Goal: Contribute content: Contribute content

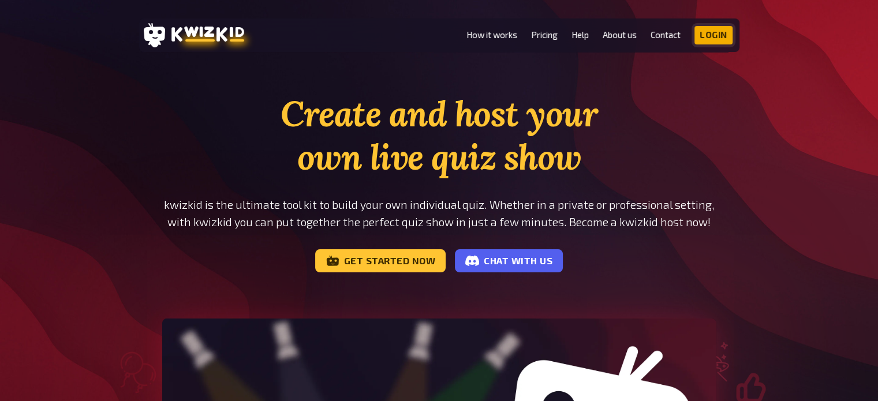
click at [723, 32] on link "Login" at bounding box center [713, 35] width 38 height 18
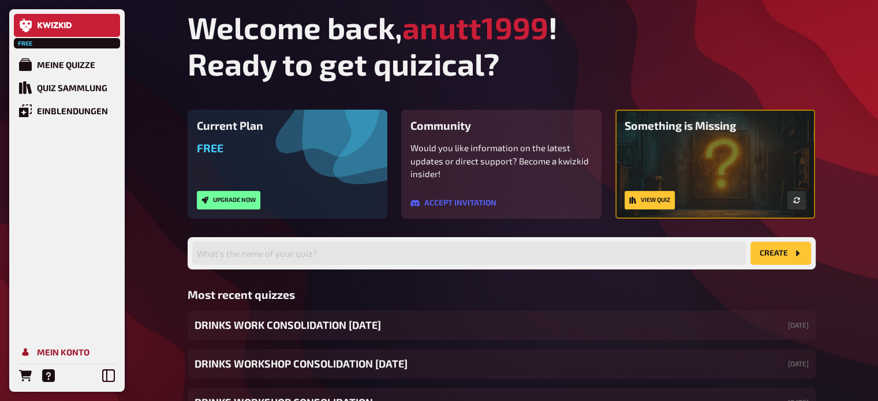
click at [52, 353] on div "Mein Konto" at bounding box center [63, 352] width 53 height 10
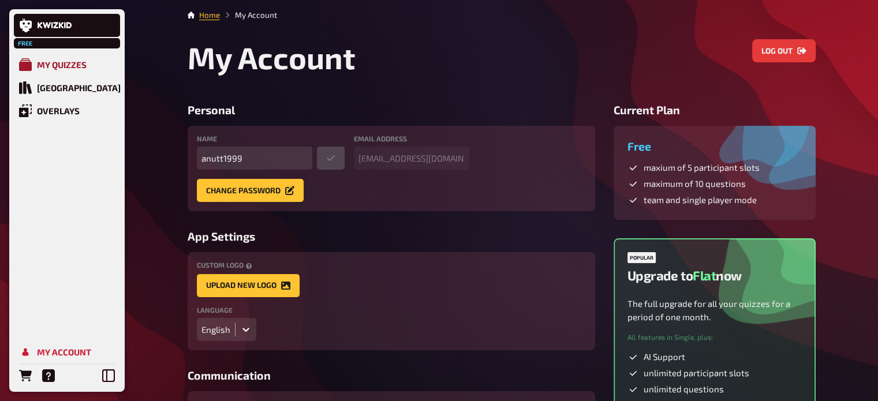
click at [62, 66] on div "My Quizzes" at bounding box center [62, 64] width 50 height 10
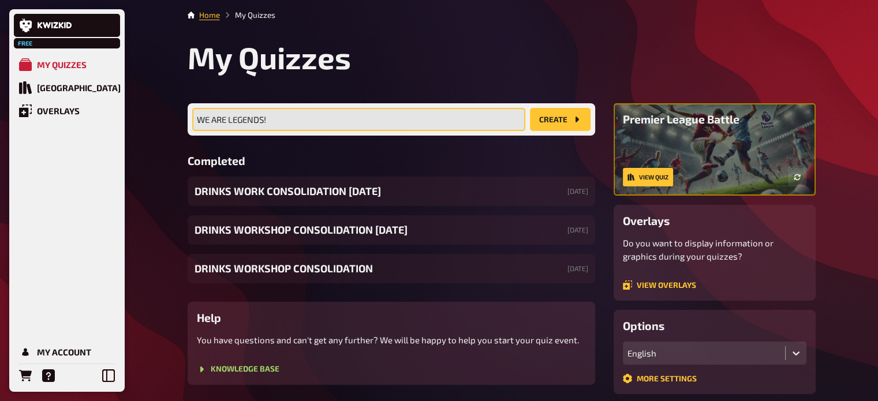
type input "WE ARE LEGENDS!"
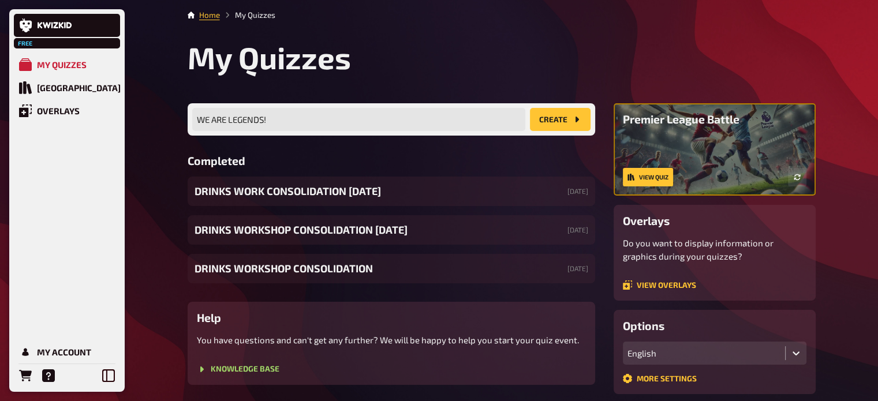
click at [558, 117] on button "create" at bounding box center [560, 119] width 61 height 23
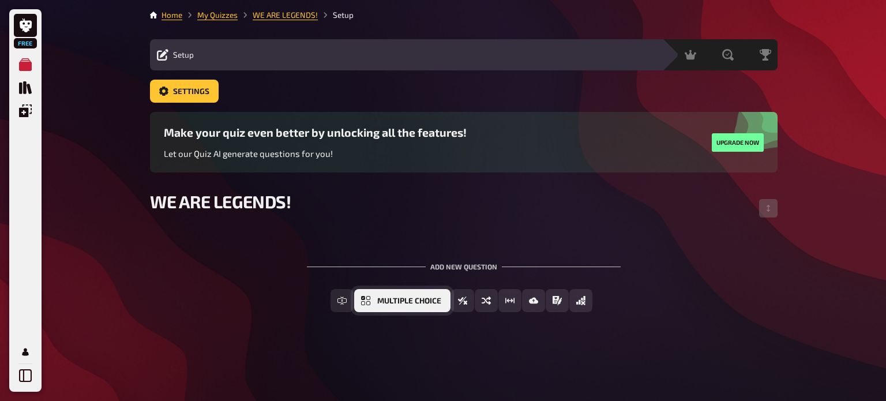
click at [432, 304] on span "Multiple Choice" at bounding box center [409, 301] width 64 height 8
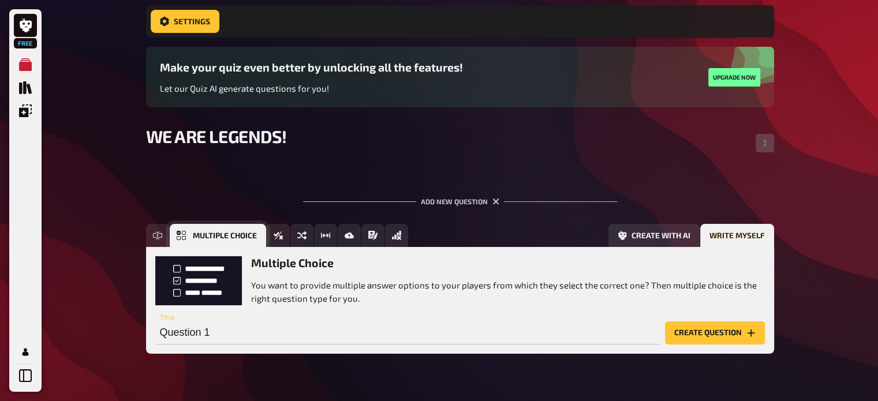
scroll to position [101, 0]
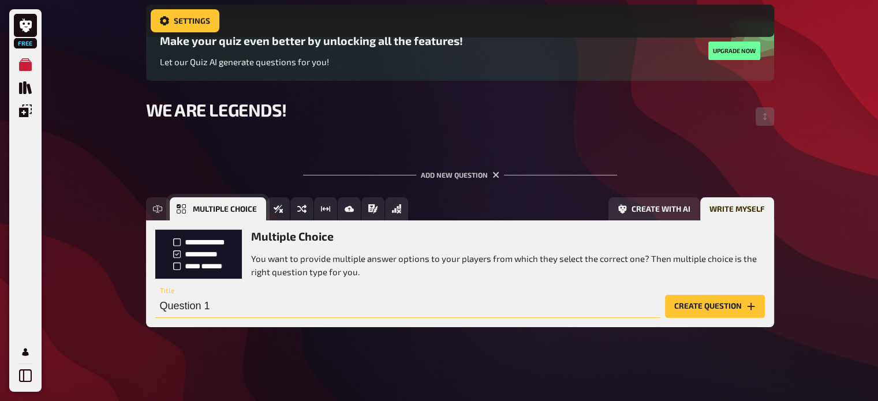
click at [432, 304] on input "Question 1" at bounding box center [407, 306] width 505 height 23
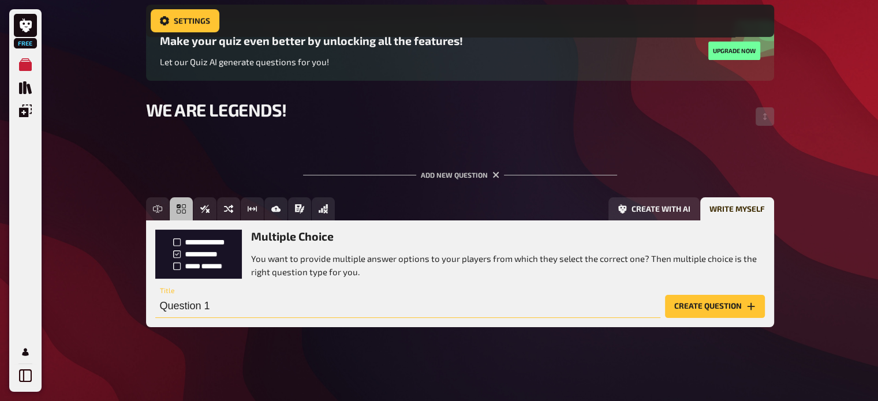
type input "w"
click at [205, 256] on div "Multiple Choice You want to provide multiple answer options to your players fro…" at bounding box center [459, 254] width 609 height 48
click at [672, 309] on button "Create question" at bounding box center [715, 306] width 100 height 23
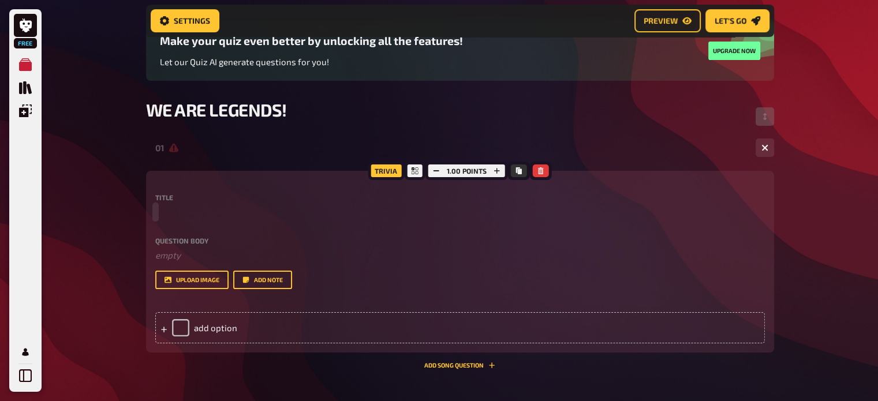
click at [205, 207] on p at bounding box center [459, 211] width 609 height 13
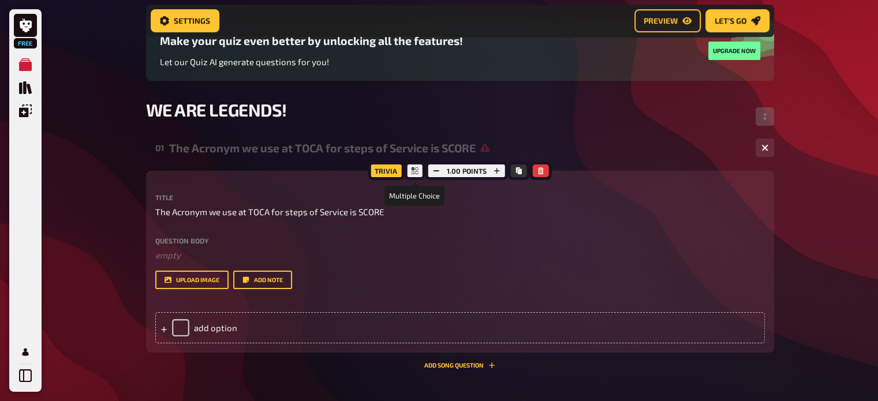
click at [412, 172] on icon at bounding box center [414, 170] width 7 height 7
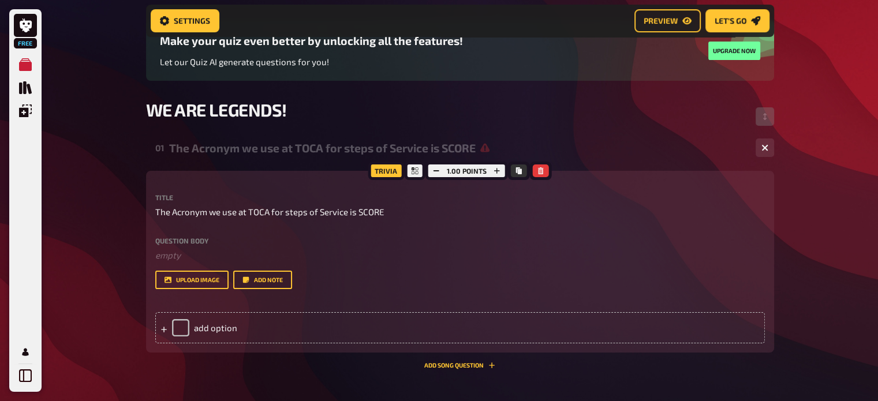
click at [387, 174] on div "Trivia" at bounding box center [386, 171] width 36 height 18
click at [240, 331] on div "add option" at bounding box center [459, 327] width 609 height 31
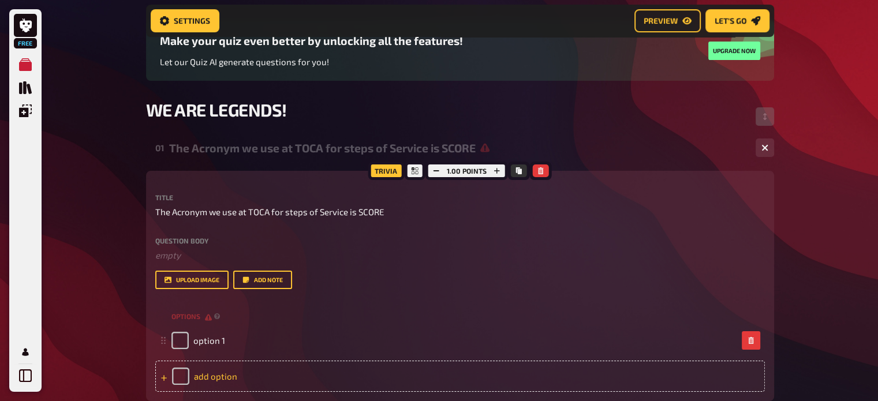
click at [230, 379] on div "add option" at bounding box center [459, 376] width 609 height 31
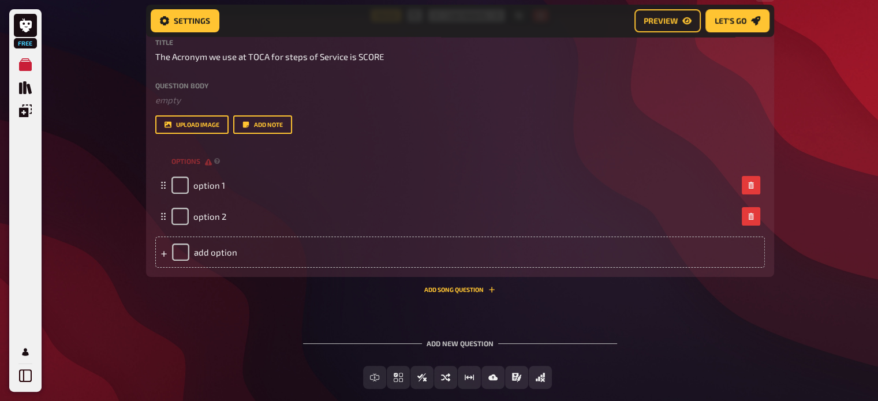
scroll to position [251, 0]
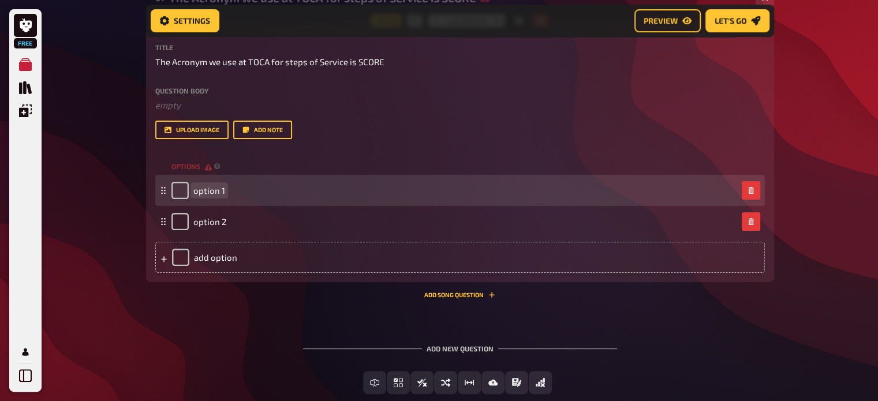
click at [223, 188] on span "option 1" at bounding box center [209, 190] width 32 height 10
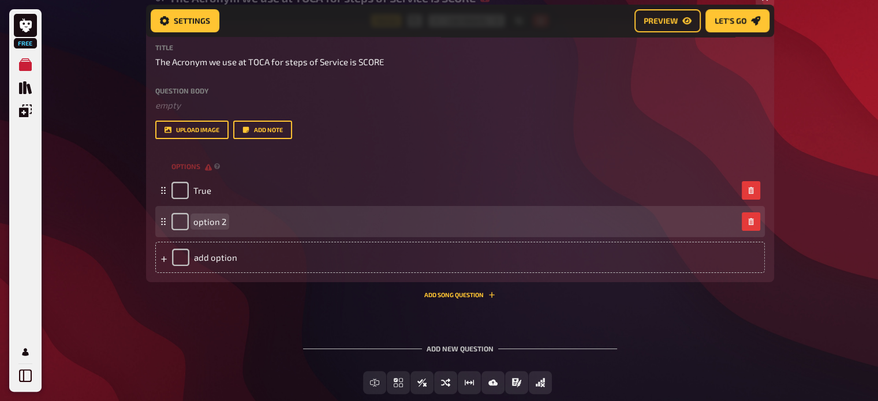
click at [211, 226] on span "option 2" at bounding box center [209, 221] width 33 height 10
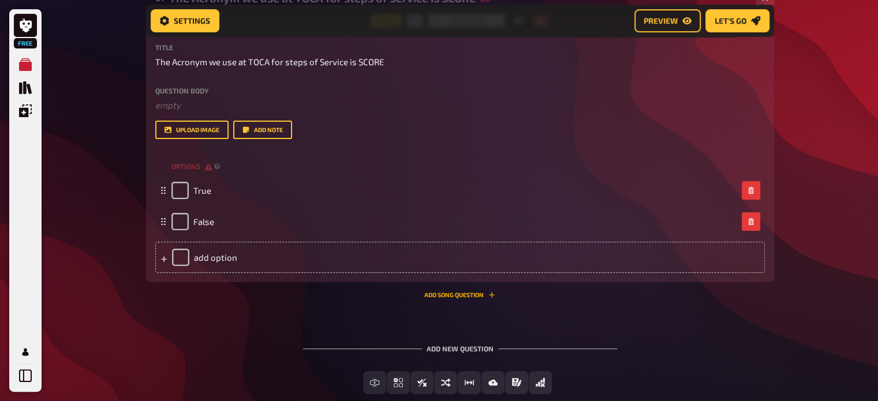
click at [472, 293] on button "Add Song question" at bounding box center [459, 294] width 71 height 7
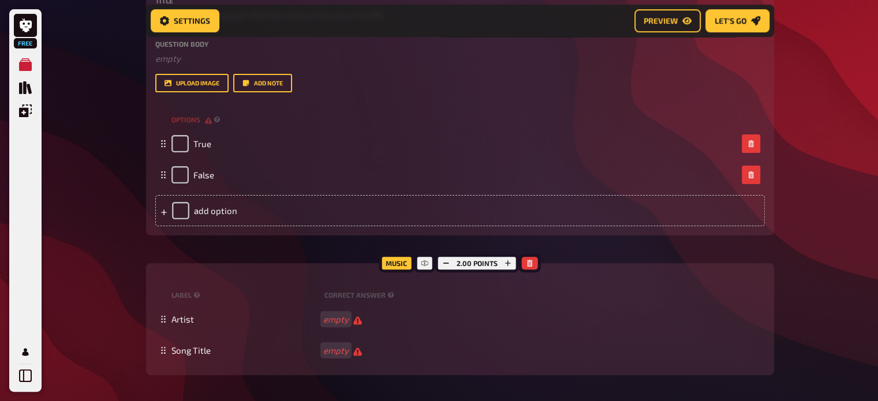
scroll to position [302, 0]
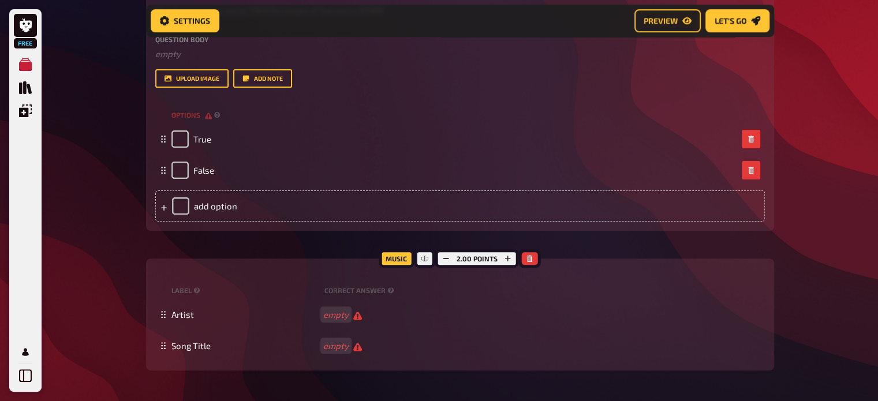
click at [395, 253] on div "Music" at bounding box center [395, 258] width 35 height 18
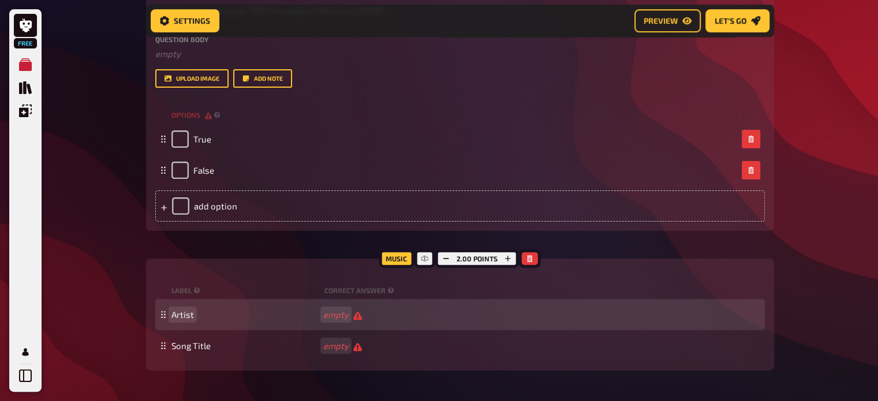
click at [194, 318] on span "Artist" at bounding box center [244, 314] width 147 height 10
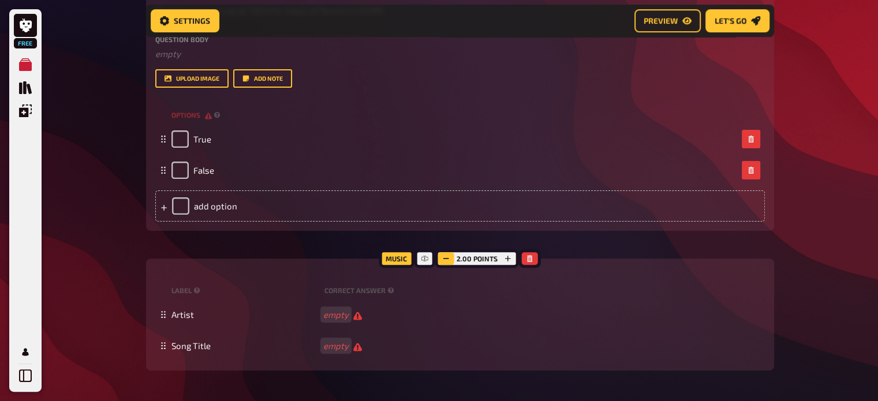
click at [447, 256] on icon "button" at bounding box center [446, 258] width 7 height 7
click at [381, 259] on div "Music" at bounding box center [396, 258] width 35 height 18
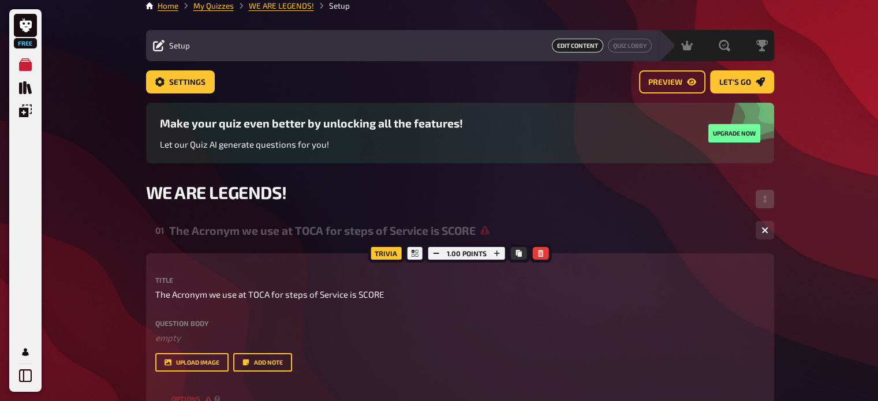
scroll to position [0, 0]
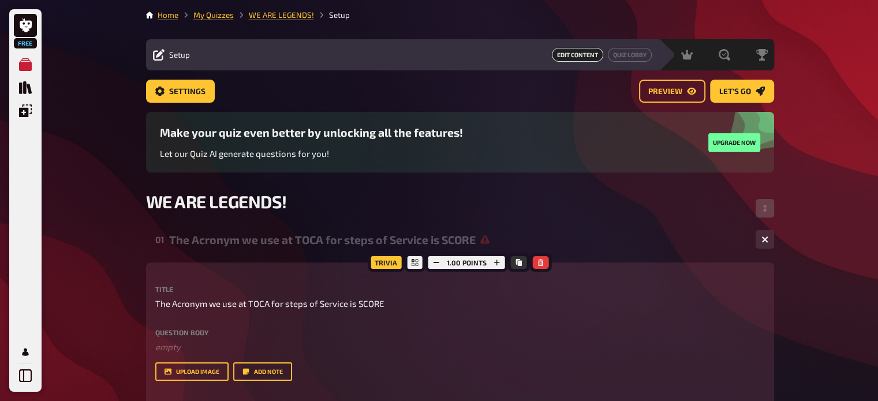
click at [581, 54] on span "Edit Content" at bounding box center [577, 55] width 51 height 14
click at [265, 20] on li "WE ARE LEGENDS!" at bounding box center [274, 15] width 80 height 12
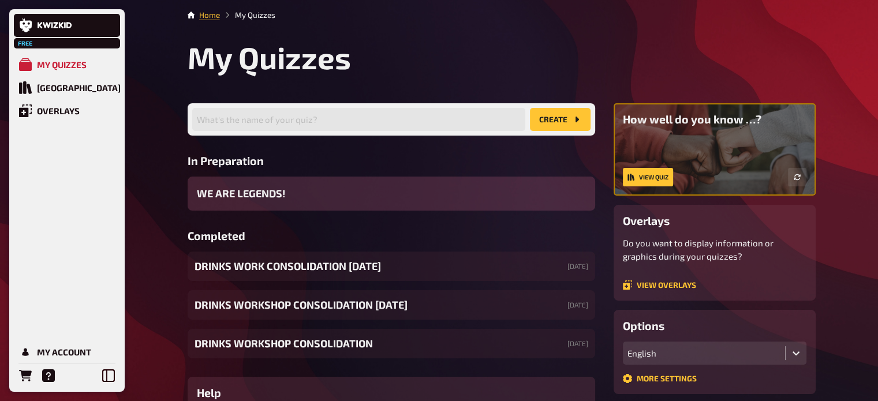
click at [293, 189] on div "WE ARE LEGENDS!" at bounding box center [391, 194] width 407 height 34
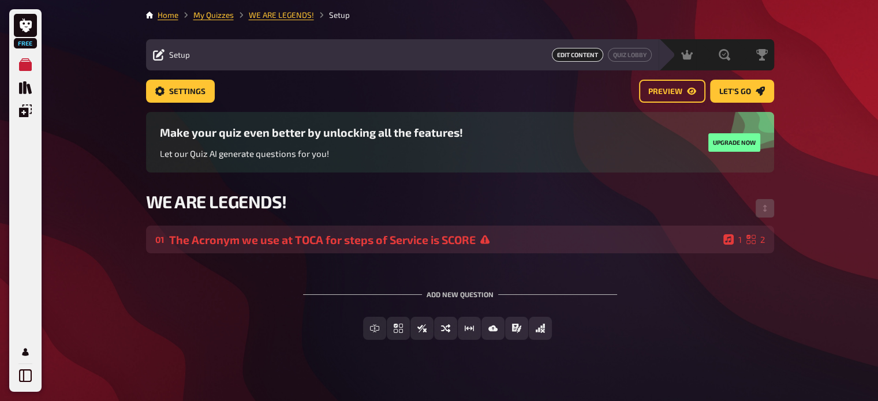
click at [726, 242] on icon at bounding box center [728, 239] width 10 height 10
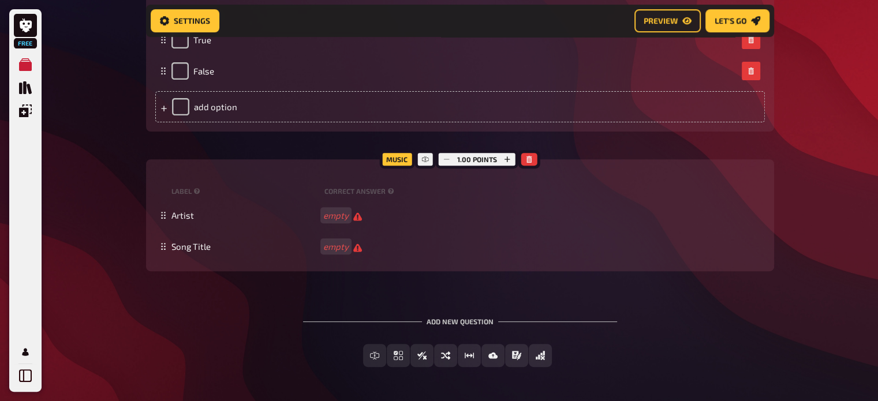
scroll to position [404, 0]
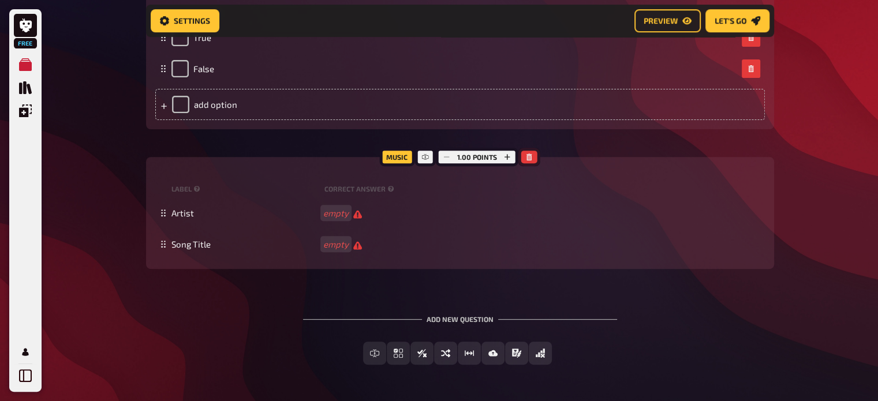
click at [531, 158] on icon "button" at bounding box center [529, 156] width 7 height 7
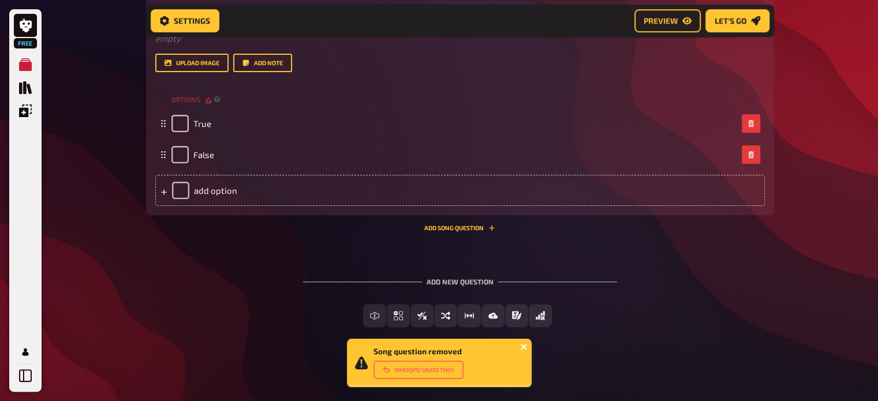
click at [524, 346] on icon "close" at bounding box center [523, 347] width 6 height 6
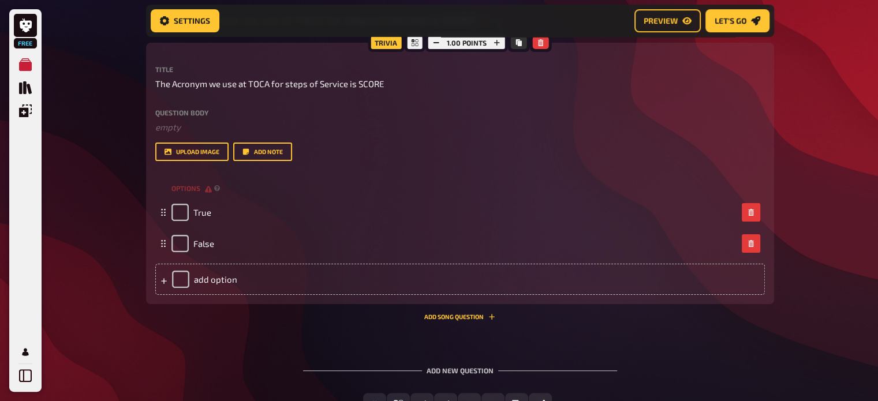
scroll to position [223, 0]
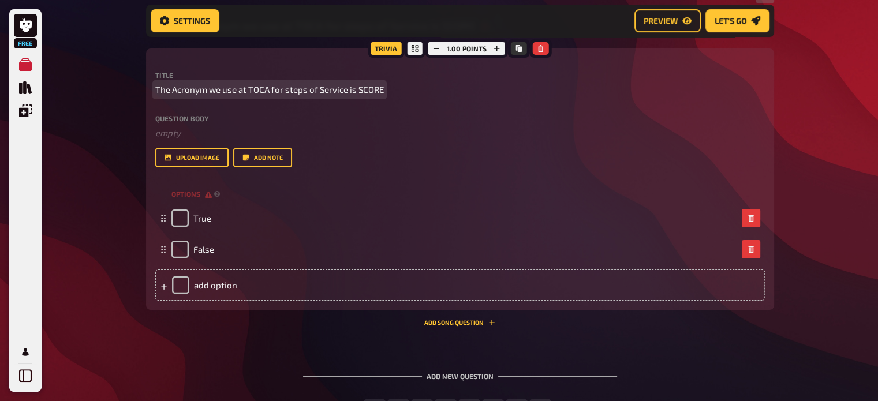
click at [282, 88] on span "The Acronym we use at TOCA for steps of Service is SCORE" at bounding box center [269, 89] width 228 height 13
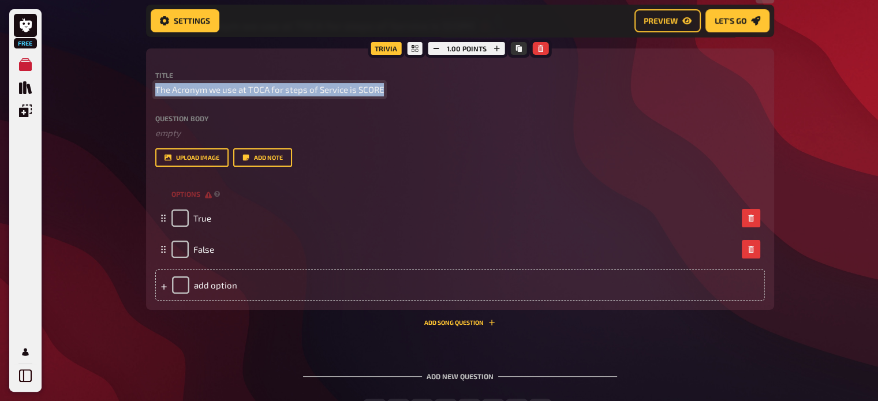
click at [282, 88] on span "The Acronym we use at TOCA for steps of Service is SCORE" at bounding box center [269, 89] width 228 height 13
copy span "The Acronym we use at TOCA for steps of Service is SCORE"
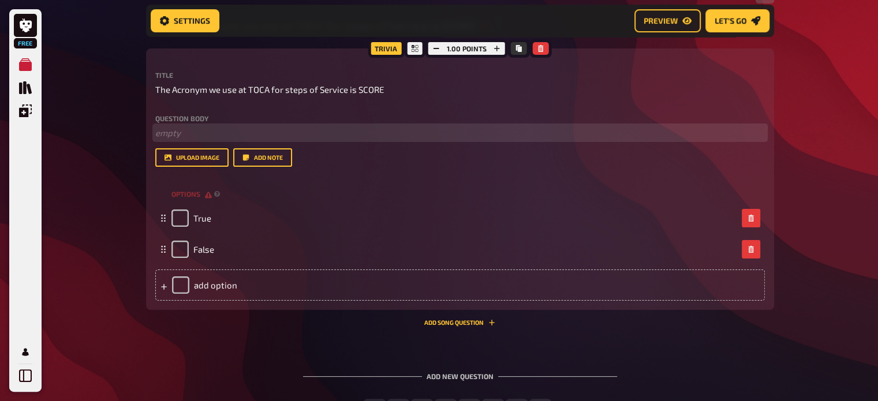
click at [194, 131] on p "﻿ empty" at bounding box center [459, 132] width 609 height 13
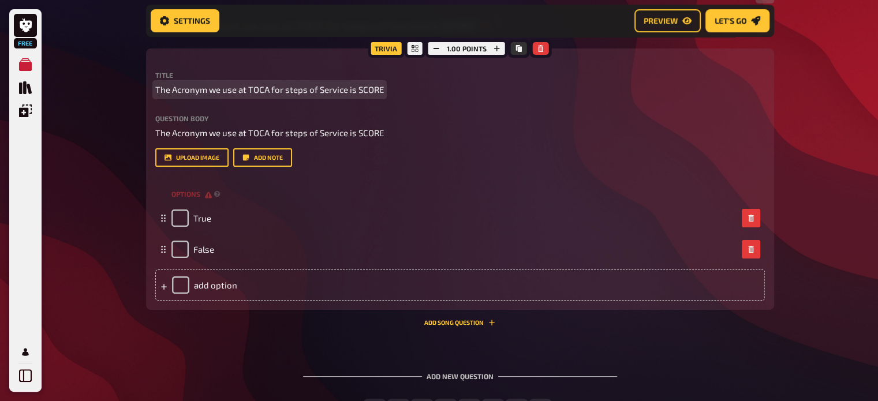
click at [296, 96] on div "Title The Acronym we use at TOCA for steps of Service is SCORE Question body Th…" at bounding box center [459, 119] width 609 height 95
click at [325, 92] on span "The Acronym we use at TOCA for steps of Service is SCORE" at bounding box center [269, 89] width 228 height 13
click at [353, 84] on span "The Acronym we use at TOCA for steps of Service is SCORE" at bounding box center [269, 89] width 228 height 13
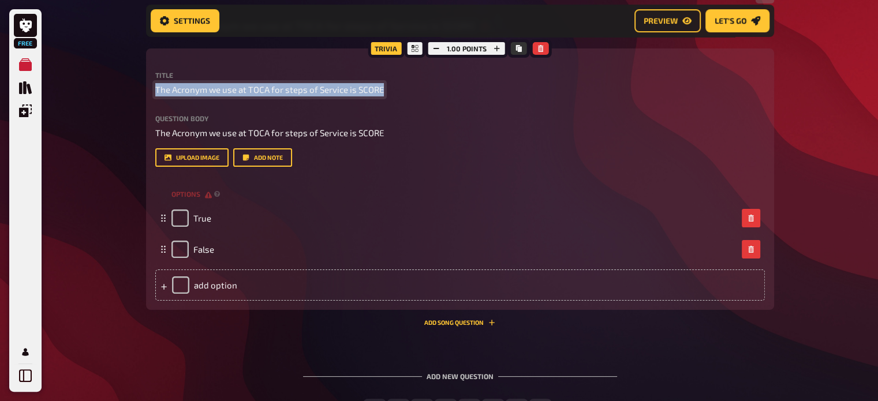
click at [353, 84] on span "The Acronym we use at TOCA for steps of Service is SCORE" at bounding box center [269, 89] width 228 height 13
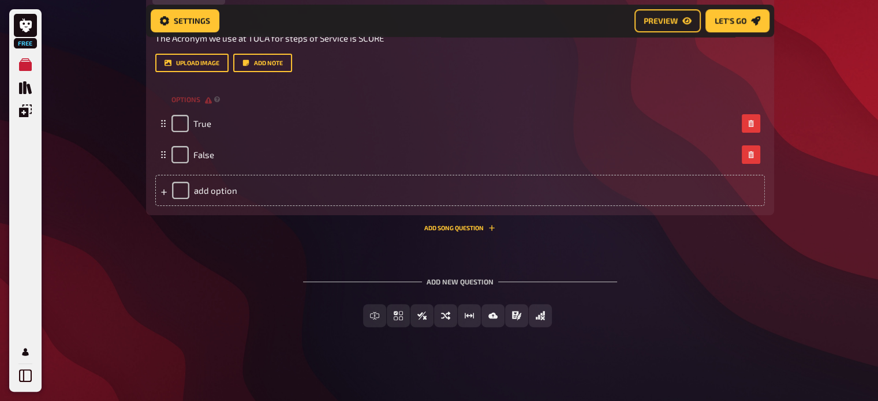
scroll to position [357, 0]
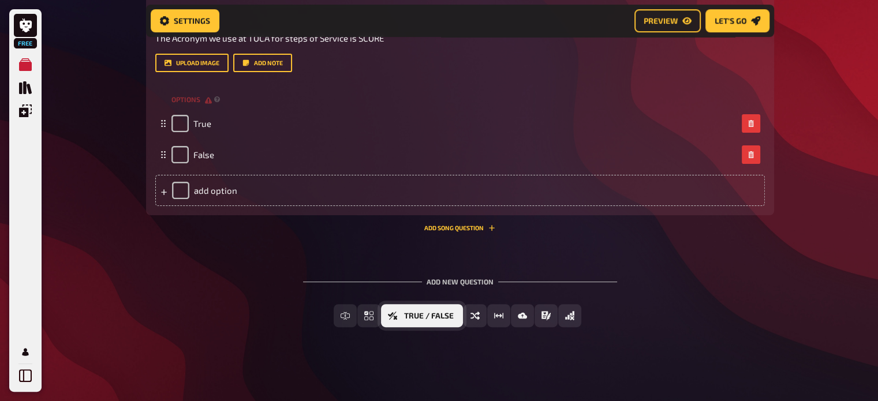
click at [452, 319] on span "True / False" at bounding box center [429, 316] width 50 height 8
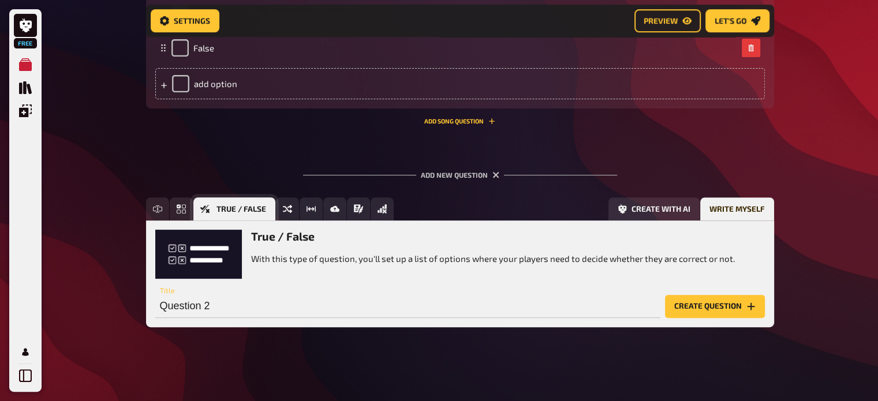
scroll to position [464, 0]
click at [188, 299] on input "Question 2" at bounding box center [407, 306] width 505 height 23
paste input "The Acronym we use at TOCA for steps of Service is SCORE"
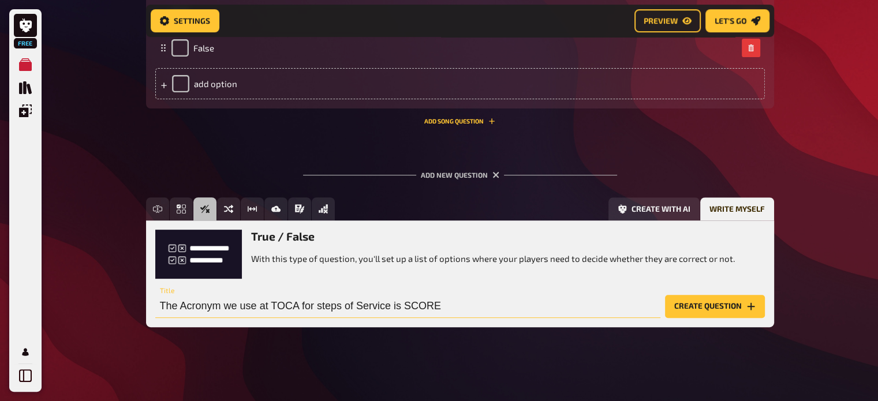
type input "The Acronym we use at TOCA for steps of Service is SCORE"
click at [404, 319] on div "True / False With this type of question, you'll set up a list of options where …" at bounding box center [460, 273] width 628 height 106
drag, startPoint x: 404, startPoint y: 319, endPoint x: 376, endPoint y: 302, distance: 32.9
click at [376, 302] on input "The Acronym we use at TOCA for steps of Service is SCORE" at bounding box center [407, 306] width 505 height 23
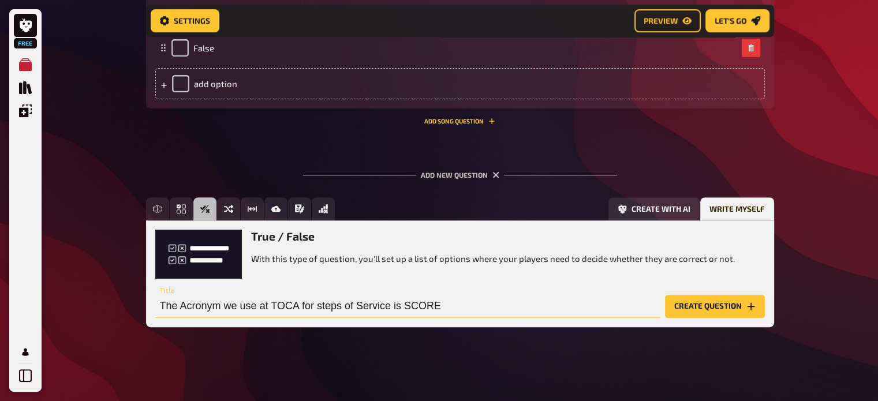
click at [376, 302] on input "The Acronym we use at TOCA for steps of Service is SCORE" at bounding box center [407, 306] width 505 height 23
click at [705, 301] on button "Create question" at bounding box center [715, 306] width 100 height 23
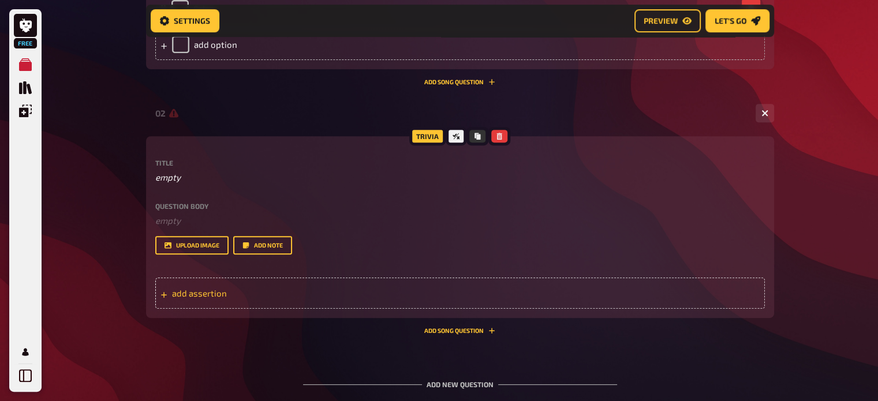
click at [238, 298] on span "add assertion" at bounding box center [261, 293] width 179 height 10
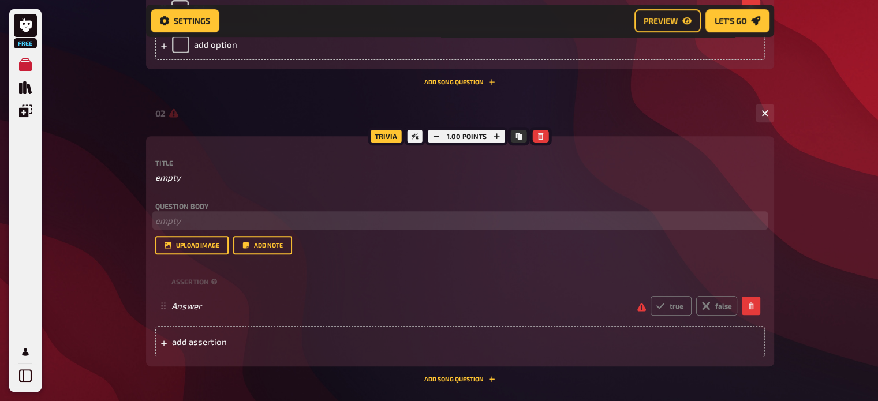
click at [189, 227] on p "﻿ empty" at bounding box center [459, 220] width 609 height 13
click at [190, 227] on p "The Acronym we use at TOCA for steps of Service is SCORE" at bounding box center [459, 220] width 609 height 13
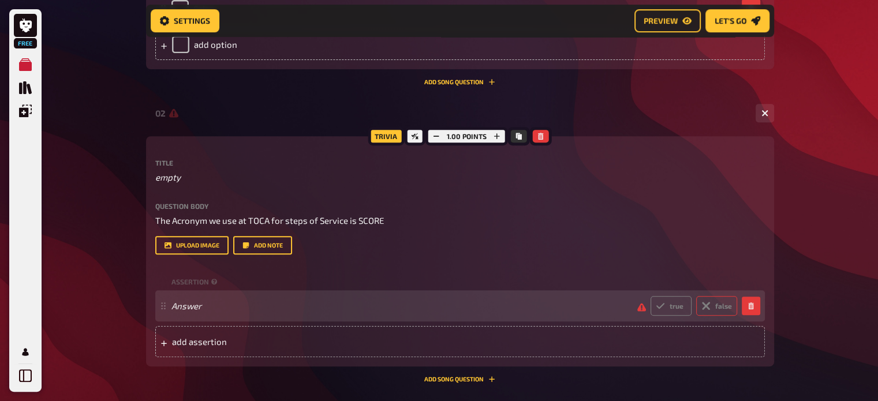
click at [711, 316] on label "false" at bounding box center [716, 306] width 41 height 20
click at [650, 296] on input "false" at bounding box center [650, 295] width 1 height 1
radio input "true"
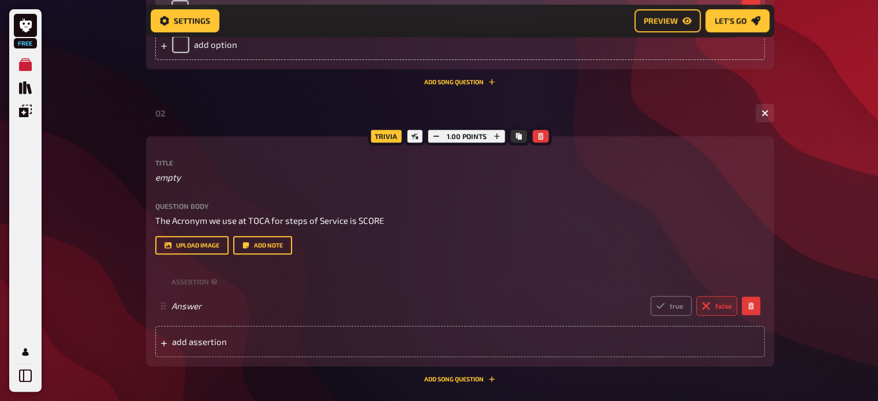
click at [744, 18] on button "button" at bounding box center [750, 8] width 18 height 18
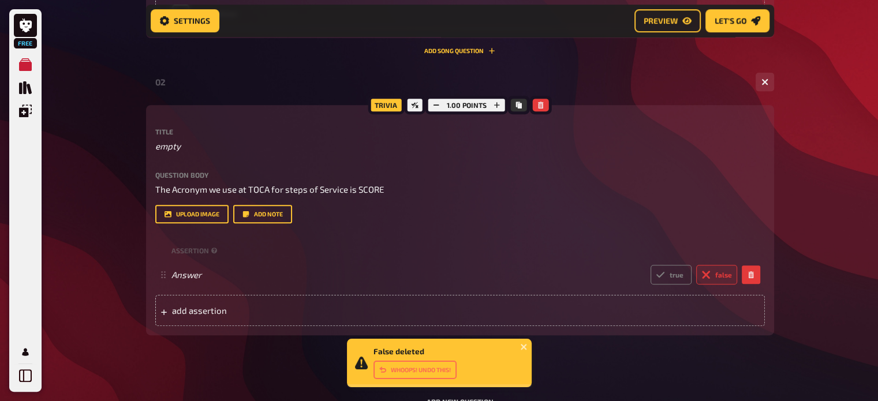
drag, startPoint x: 870, startPoint y: 249, endPoint x: 886, endPoint y: 246, distance: 15.7
click at [878, 246] on html "Free My Quizzes Quiz Library Overlays My Account False deleted Whoops! Undo thi…" at bounding box center [439, 28] width 878 height 985
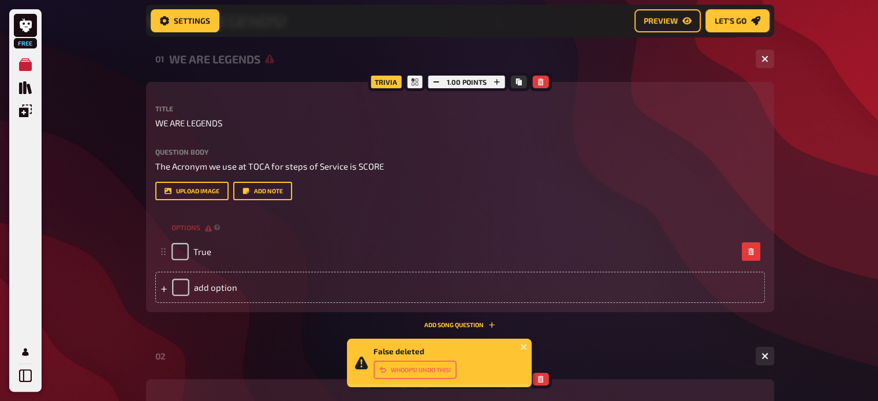
scroll to position [188, 0]
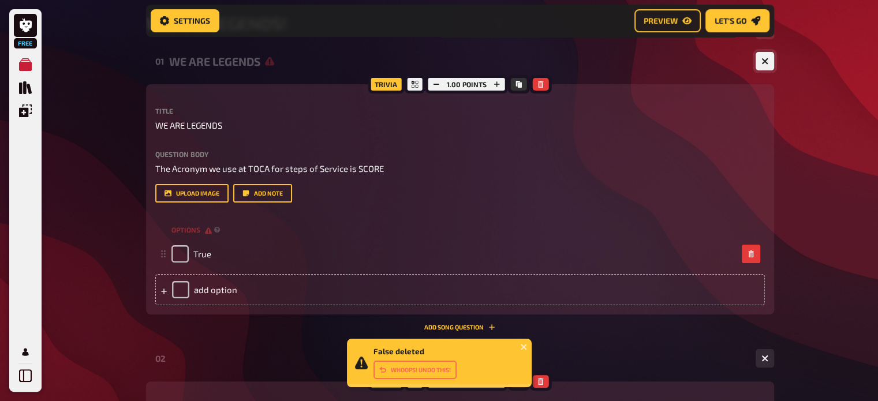
click at [762, 64] on icon "button" at bounding box center [764, 61] width 7 height 7
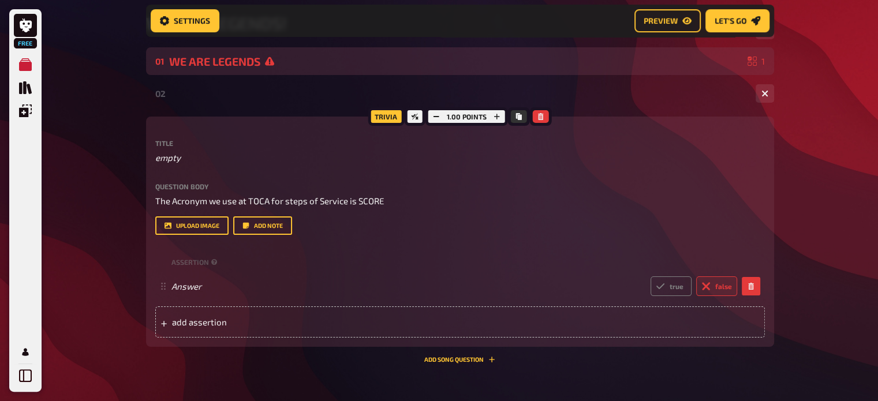
click at [836, 235] on div "Free My Quizzes Quiz Library Overlays My Account Home My Quizzes WE ARE LEGENDS…" at bounding box center [439, 172] width 878 height 720
click at [240, 96] on div "02 1" at bounding box center [452, 93] width 595 height 10
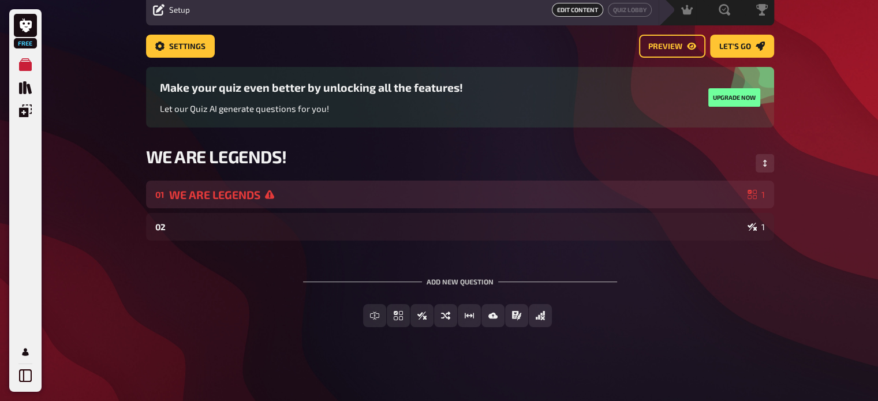
scroll to position [46, 0]
click at [248, 205] on div "01 WE ARE LEGENDS 1" at bounding box center [460, 195] width 628 height 28
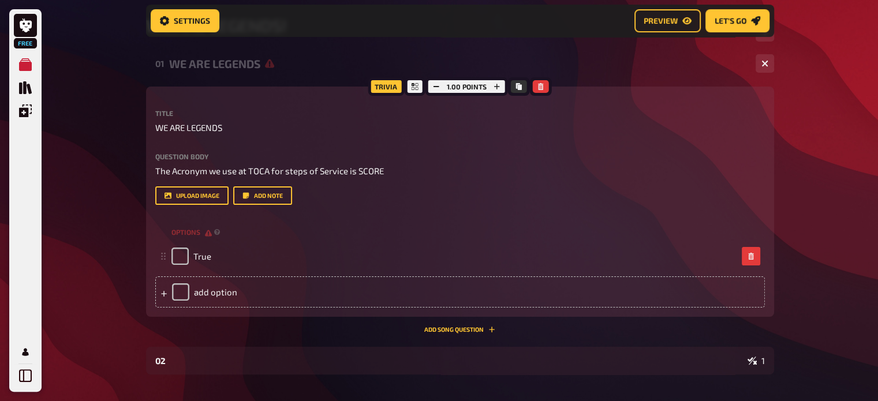
scroll to position [188, 0]
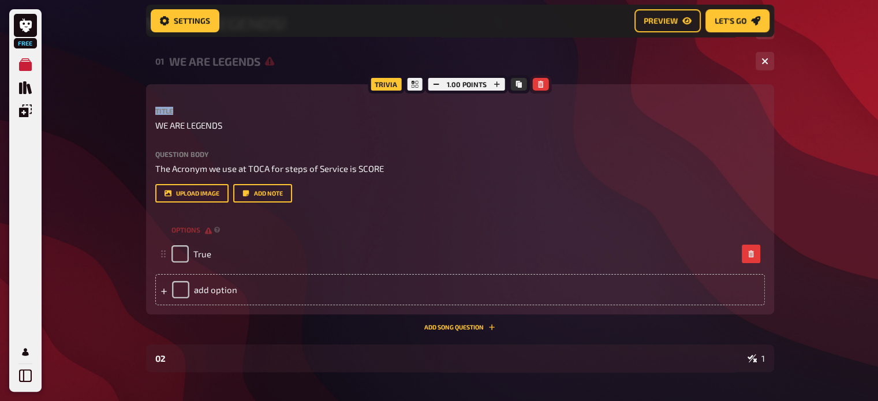
drag, startPoint x: 544, startPoint y: 106, endPoint x: 535, endPoint y: 83, distance: 24.6
click at [535, 84] on div "Trivia 1.00 points Title WE ARE LEGENDS Question body The Acronym we use at TOC…" at bounding box center [460, 199] width 628 height 230
click at [537, 80] on button "button" at bounding box center [541, 84] width 16 height 13
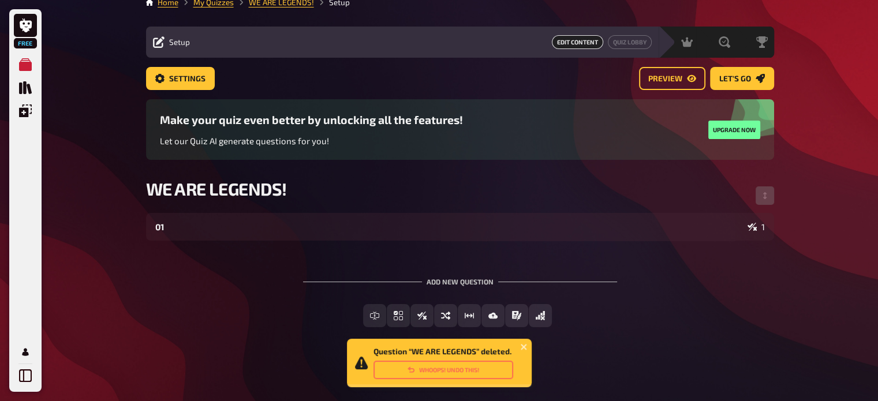
scroll to position [13, 0]
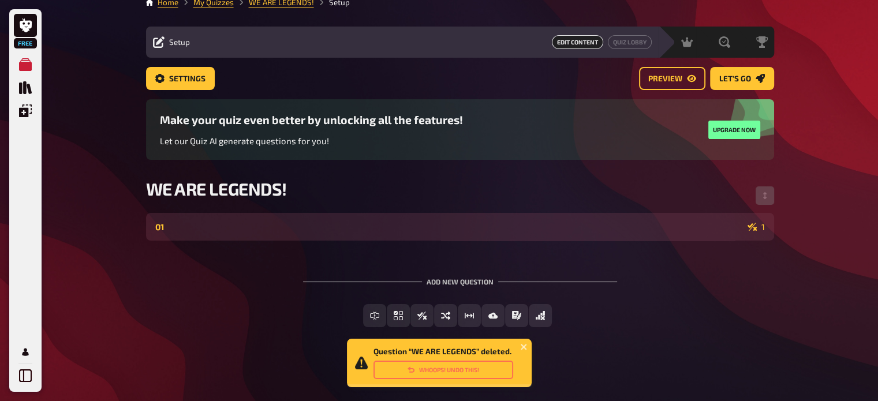
click at [312, 233] on div "01 1" at bounding box center [460, 227] width 628 height 28
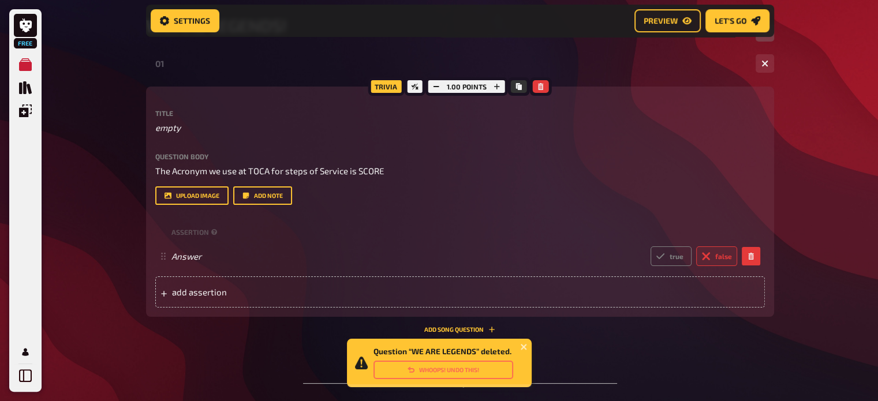
scroll to position [188, 0]
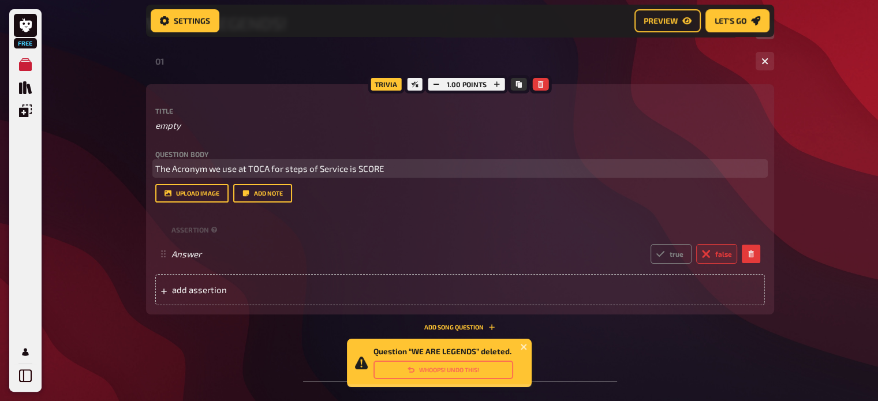
click at [410, 166] on p "The Acronym we use at TOCA for steps of Service is SCORE" at bounding box center [459, 168] width 609 height 13
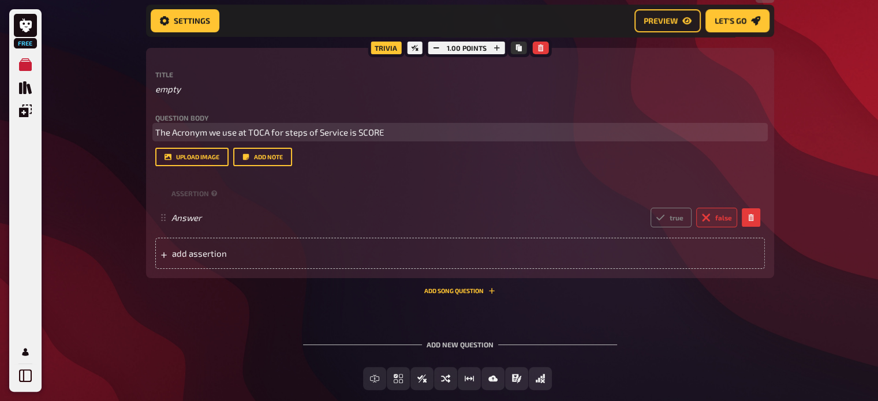
scroll to position [242, 0]
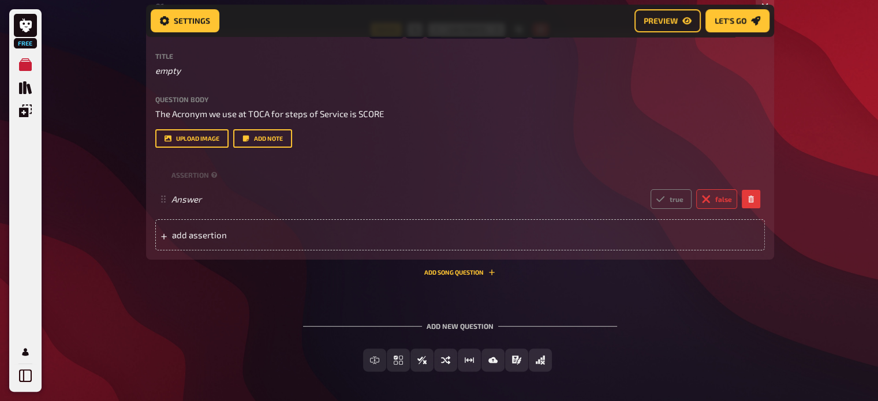
click at [456, 325] on div "Add new question" at bounding box center [460, 321] width 314 height 36
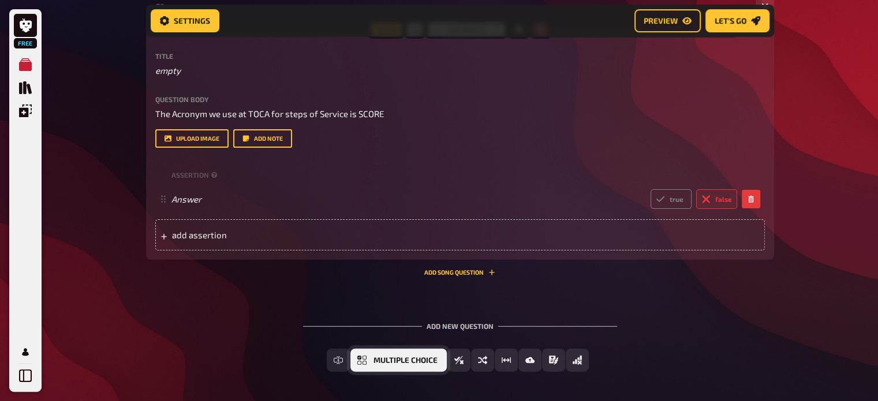
click at [404, 361] on span "Multiple Choice" at bounding box center [405, 361] width 64 height 8
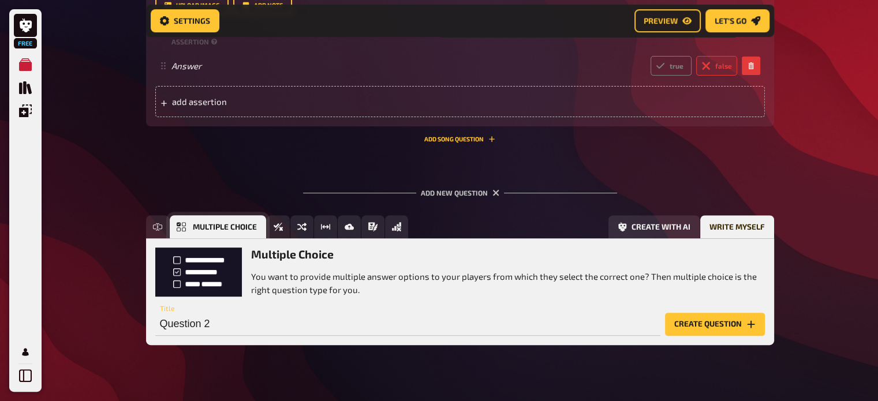
scroll to position [393, 0]
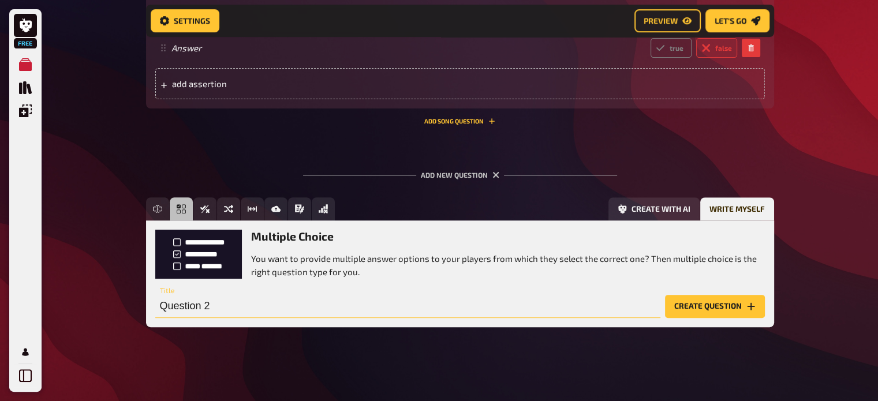
click at [278, 302] on input "Question 2" at bounding box center [407, 306] width 505 height 23
click at [700, 303] on button "Create question" at bounding box center [715, 306] width 100 height 23
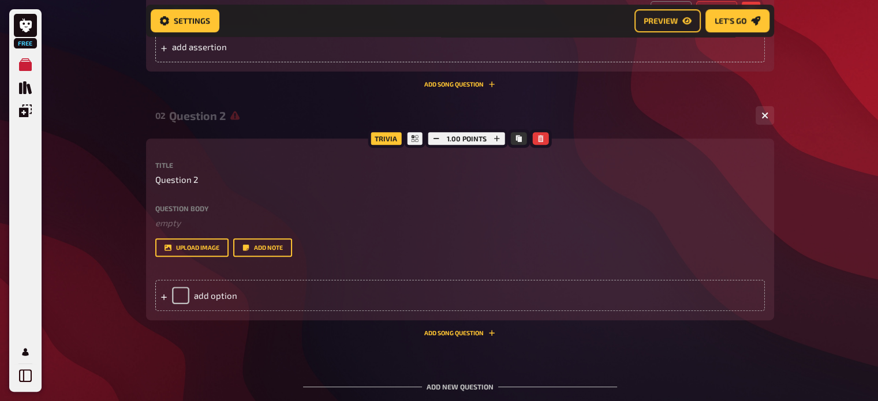
scroll to position [464, 0]
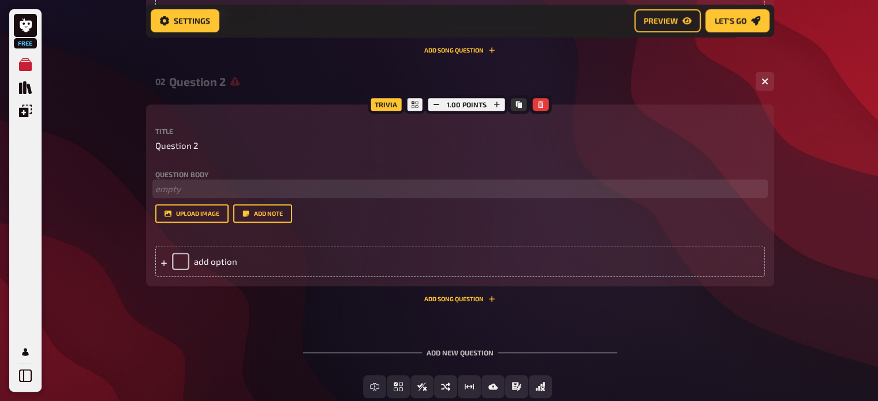
click at [167, 192] on p "﻿ empty" at bounding box center [459, 188] width 609 height 13
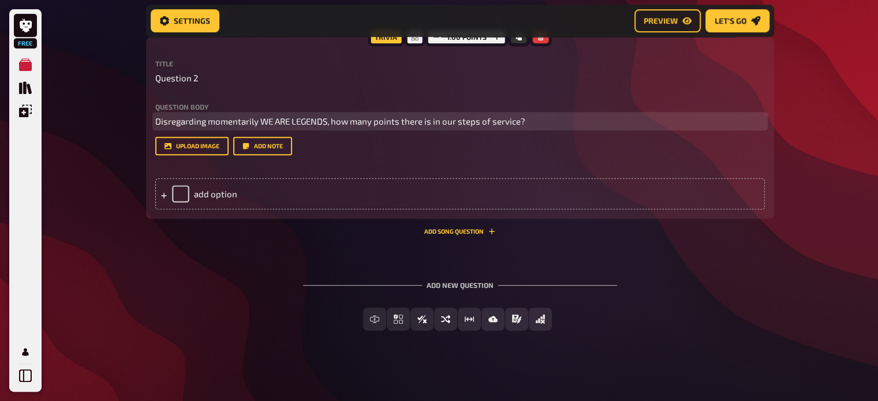
scroll to position [535, 0]
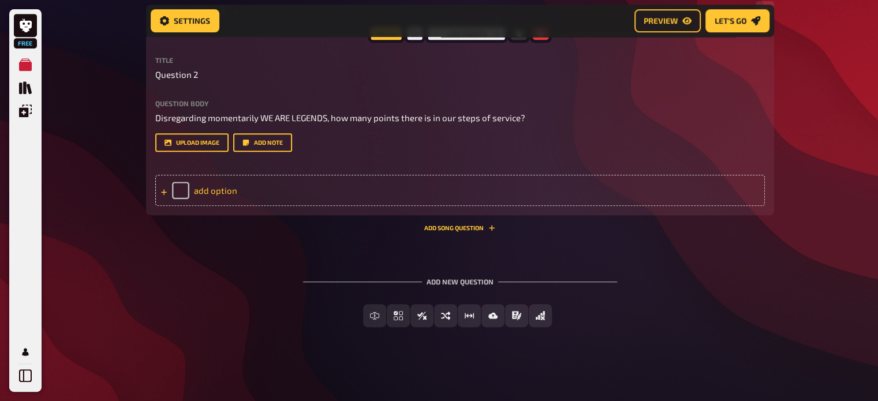
click at [245, 198] on div "add option" at bounding box center [459, 190] width 609 height 31
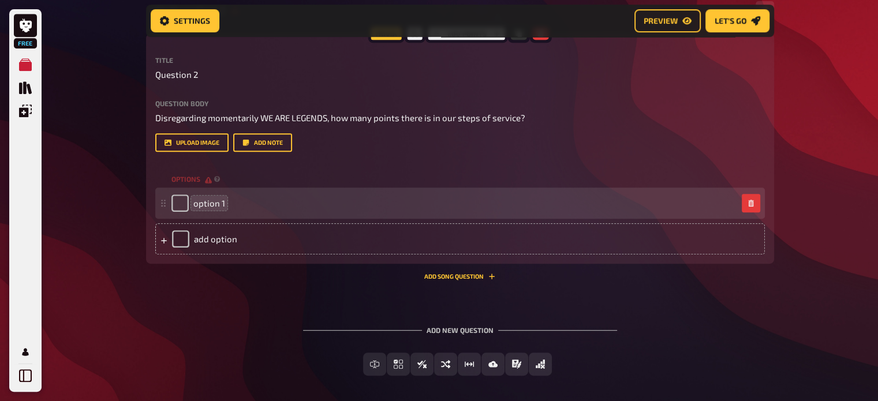
click at [205, 200] on span "option 1" at bounding box center [209, 203] width 32 height 10
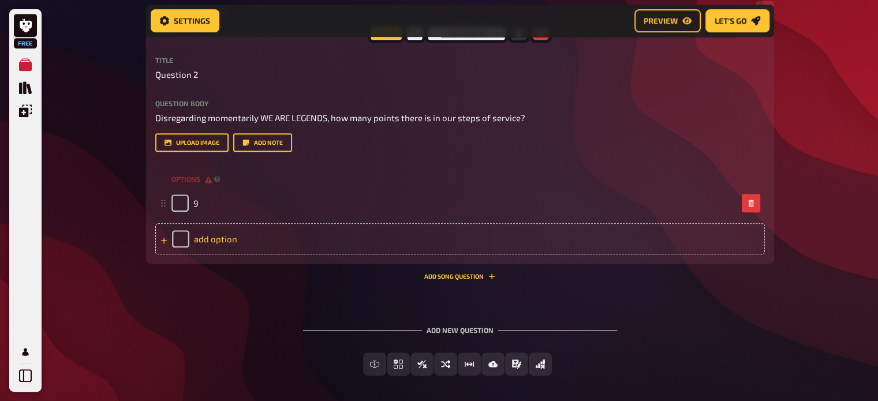
click at [222, 237] on div "add option" at bounding box center [459, 238] width 609 height 31
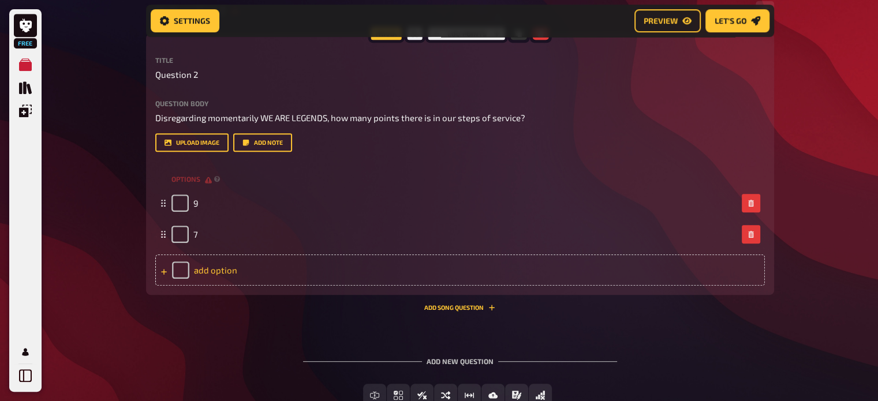
click at [208, 275] on div "add option" at bounding box center [459, 269] width 609 height 31
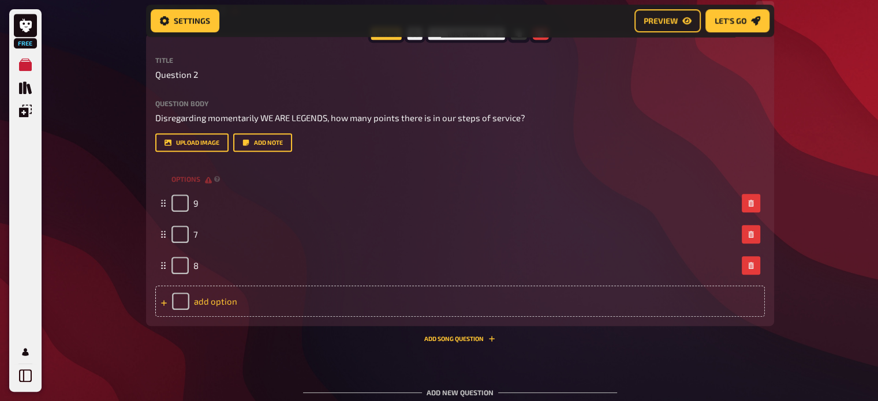
click at [218, 302] on div "add option" at bounding box center [459, 301] width 609 height 31
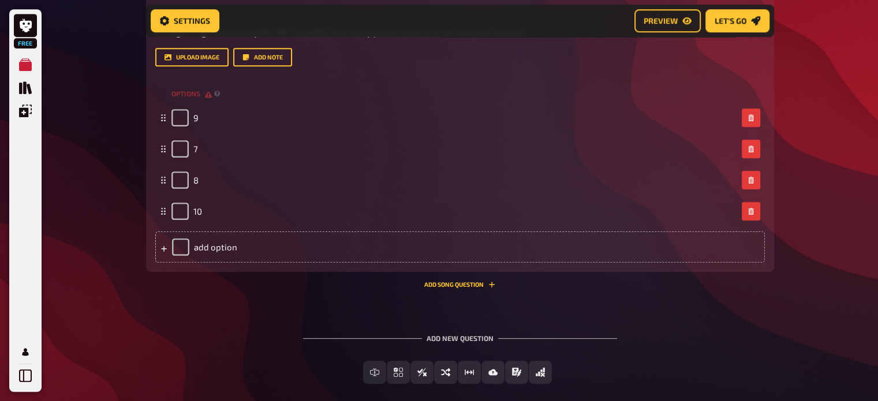
scroll to position [650, 0]
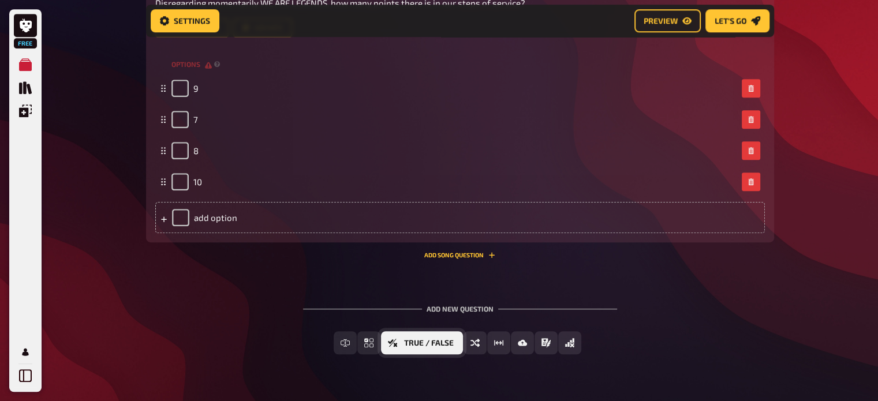
click at [443, 343] on span "True / False" at bounding box center [429, 343] width 50 height 8
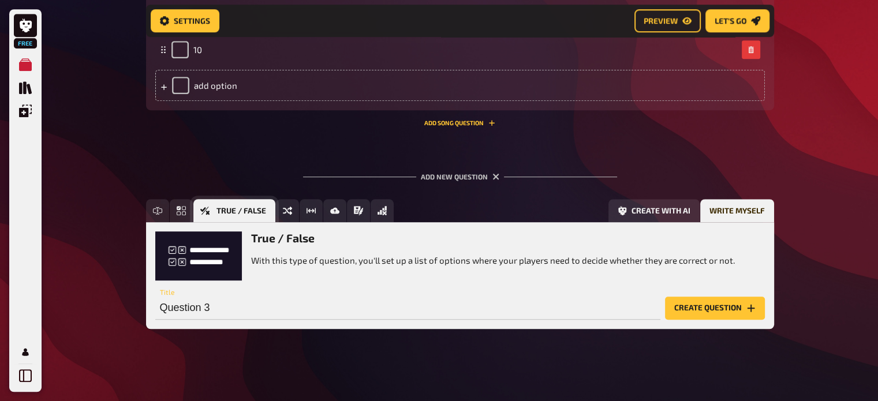
scroll to position [784, 0]
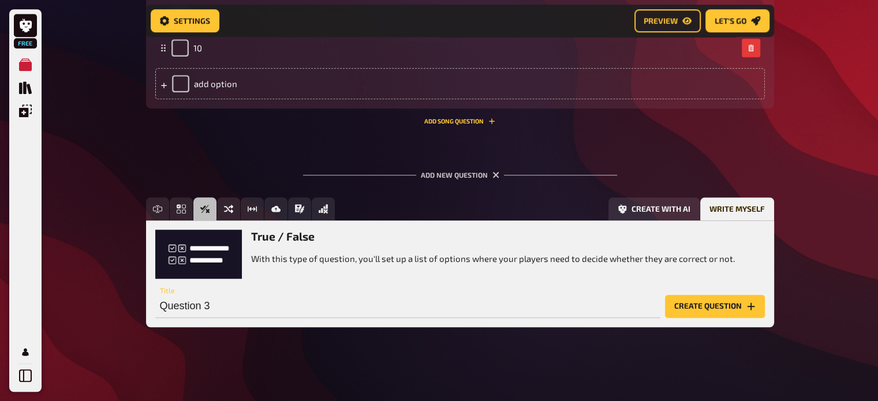
click at [699, 311] on button "Create question" at bounding box center [715, 306] width 100 height 23
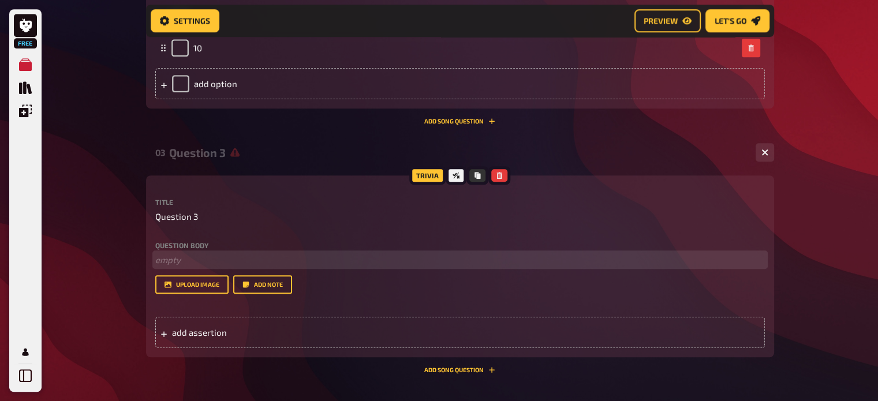
click at [186, 259] on p "﻿ empty" at bounding box center [459, 259] width 609 height 13
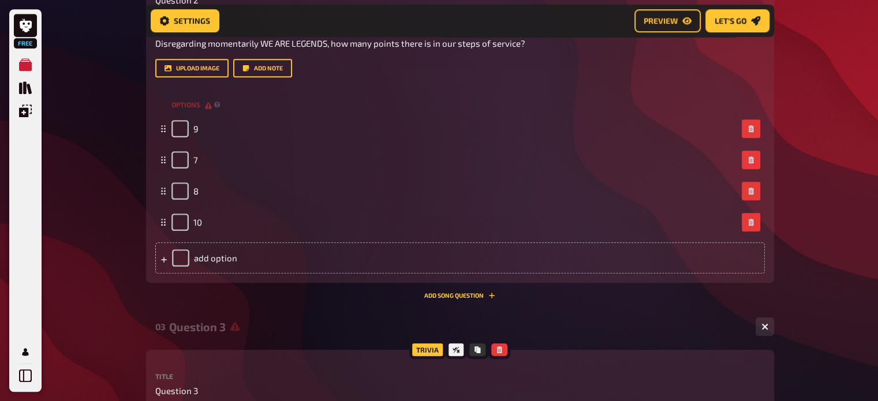
scroll to position [594, 0]
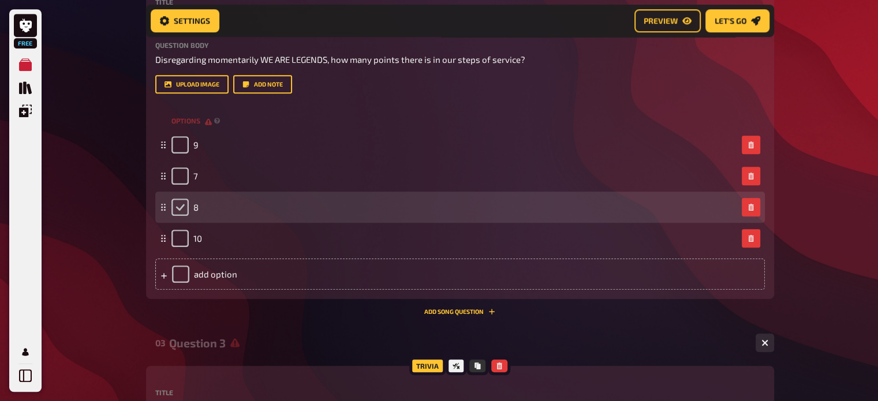
click at [182, 208] on input "checkbox" at bounding box center [179, 206] width 17 height 17
checkbox input "true"
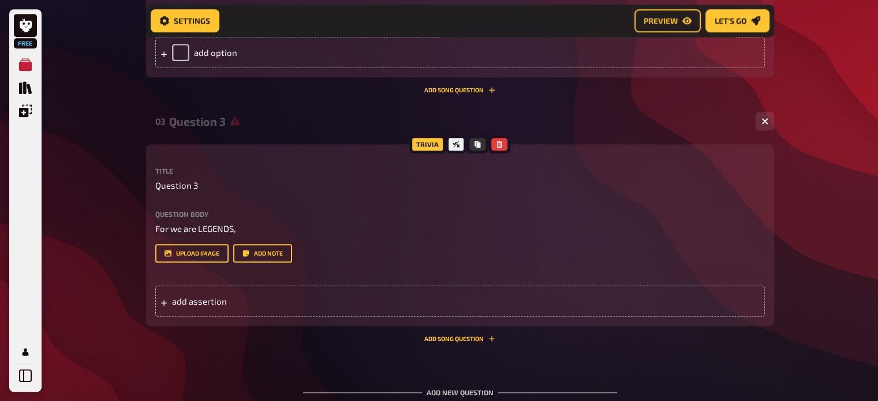
scroll to position [817, 0]
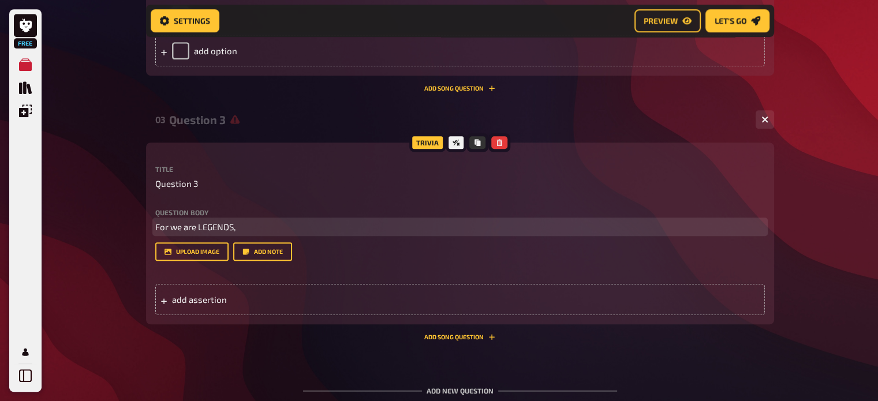
click at [267, 221] on p "For we are LEGENDS," at bounding box center [459, 226] width 609 height 13
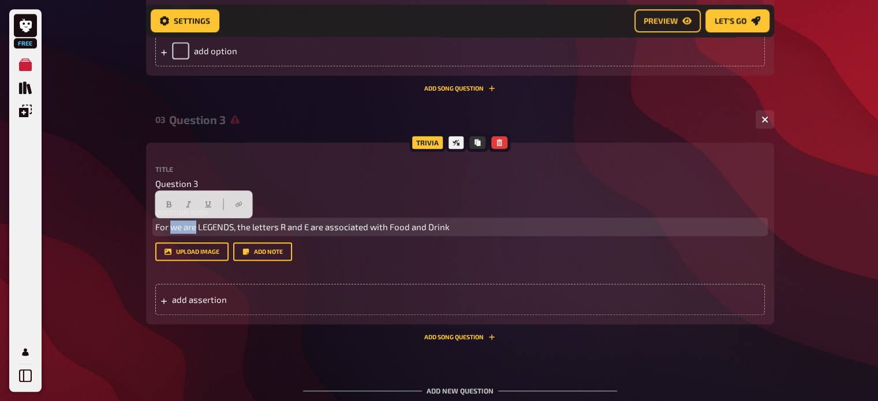
drag, startPoint x: 195, startPoint y: 223, endPoint x: 171, endPoint y: 224, distance: 24.3
click at [171, 224] on span "For we are LEGENDS, the letters R and E are associated with Food and Drink" at bounding box center [302, 227] width 294 height 10
click at [312, 227] on span "For WE ARE LEGENDS, the letters R and E are associated with Food and Drink" at bounding box center [304, 227] width 298 height 10
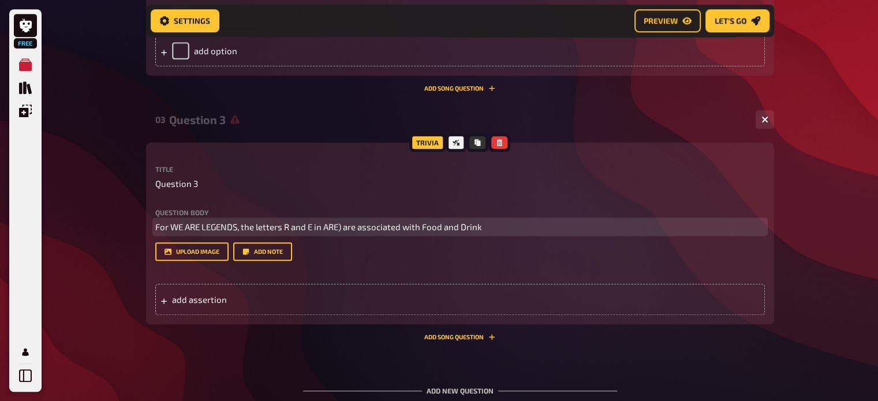
click at [508, 229] on p "For WE ARE LEGENDS, the letters R and E in ARE) are associated with Food and Dr…" at bounding box center [459, 226] width 609 height 13
click at [324, 226] on span "For WE ARE LEGENDS, the letters R and E in ARE) are associated with Food and Dr…" at bounding box center [320, 227] width 331 height 10
click at [316, 226] on span "For WE ARE LEGENDS, the letters R and E in ARE) are associated with Food and Dr…" at bounding box center [320, 227] width 331 height 10
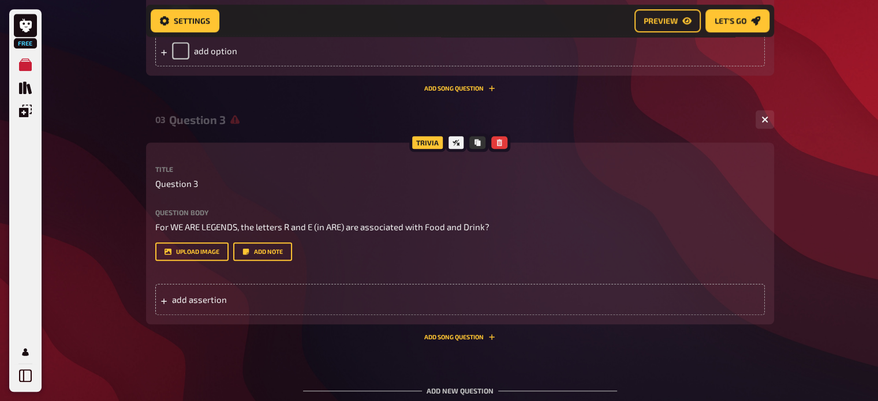
drag, startPoint x: 218, startPoint y: 302, endPoint x: 213, endPoint y: 340, distance: 38.3
click at [213, 340] on div "Trivia Title Question 3 Question body For WE ARE LEGENDS, the letters R and E (…" at bounding box center [460, 242] width 628 height 198
click at [212, 295] on span "add assertion" at bounding box center [261, 299] width 179 height 10
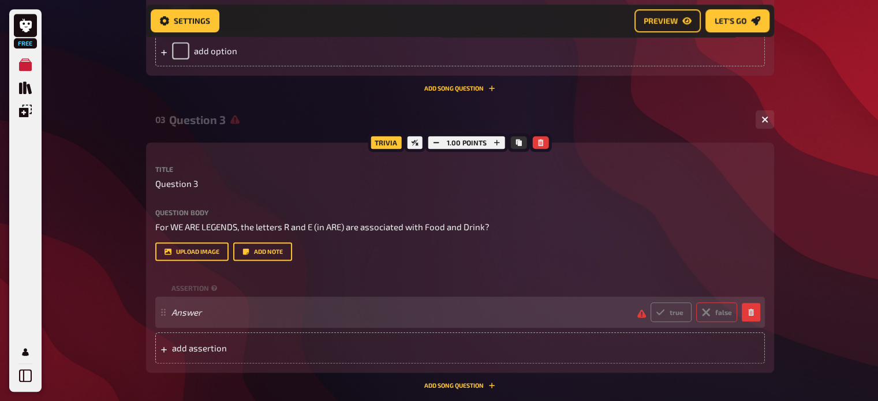
click at [713, 309] on label "false" at bounding box center [716, 312] width 41 height 20
click at [650, 302] on input "false" at bounding box center [650, 302] width 1 height 1
radio input "true"
click at [677, 315] on label "true" at bounding box center [670, 312] width 41 height 20
click at [650, 302] on input "true" at bounding box center [650, 302] width 1 height 1
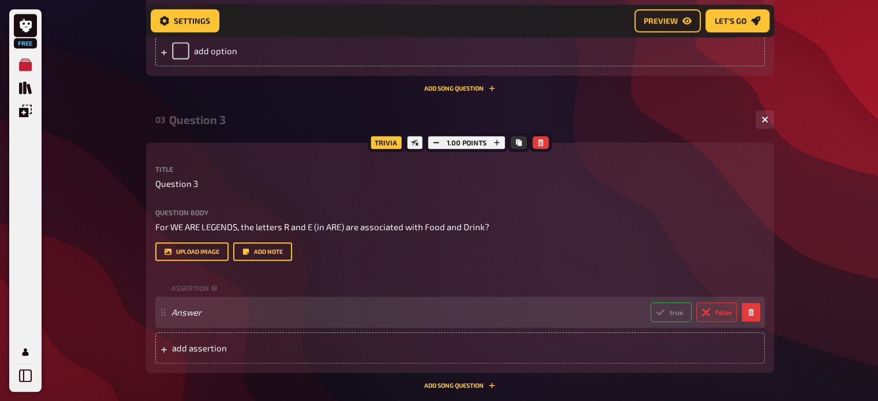
radio input "true"
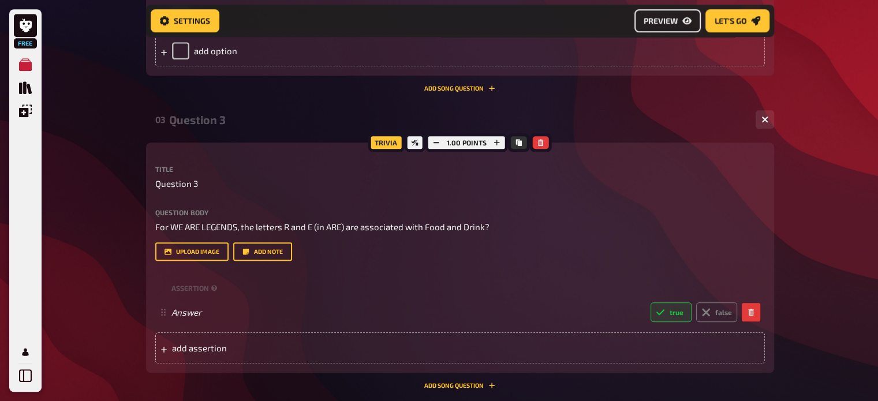
click at [664, 24] on span "Preview" at bounding box center [660, 21] width 34 height 8
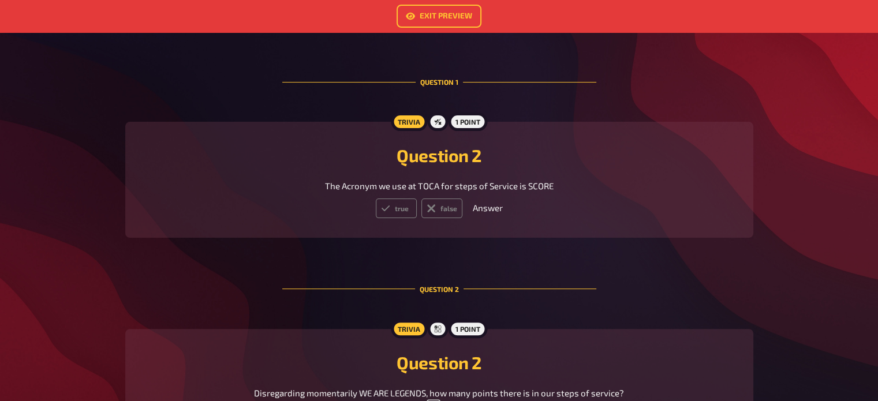
scroll to position [285, 0]
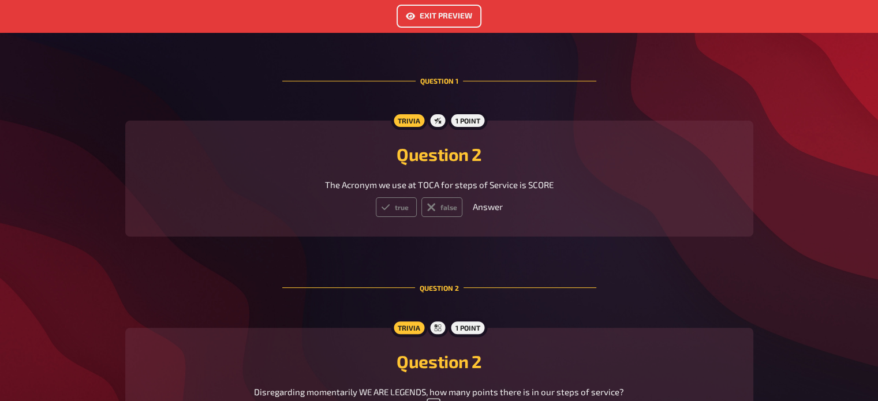
click at [434, 19] on link "Exit Preview" at bounding box center [438, 16] width 85 height 23
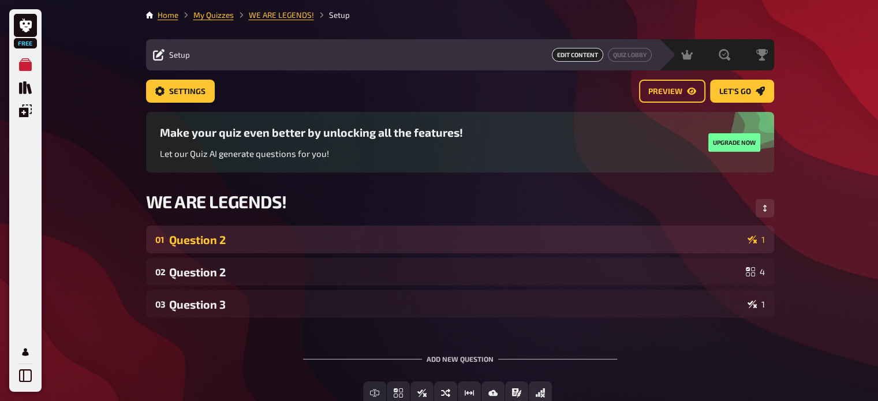
click at [277, 243] on div "Question 2" at bounding box center [455, 239] width 573 height 13
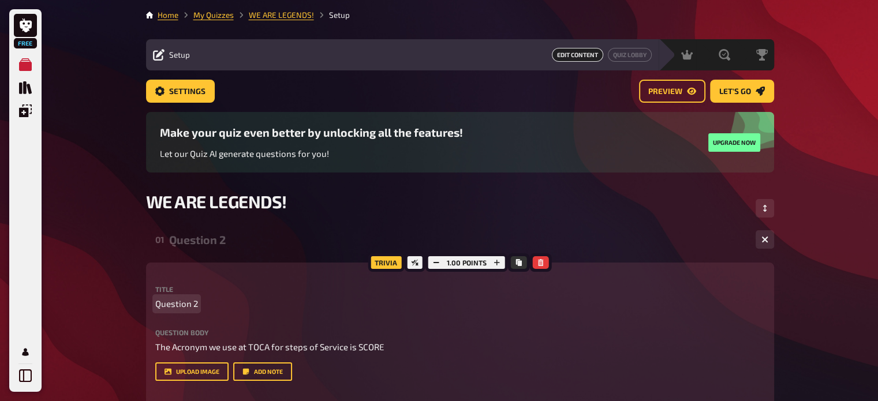
click at [196, 300] on span "Question 2" at bounding box center [176, 303] width 43 height 13
click at [17, 66] on link "My Quizzes" at bounding box center [25, 64] width 23 height 23
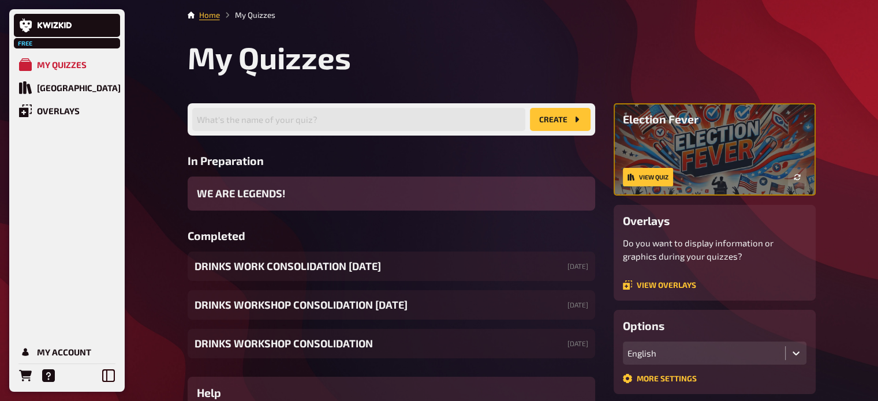
click at [254, 201] on span "WE ARE LEGENDS!" at bounding box center [241, 194] width 88 height 16
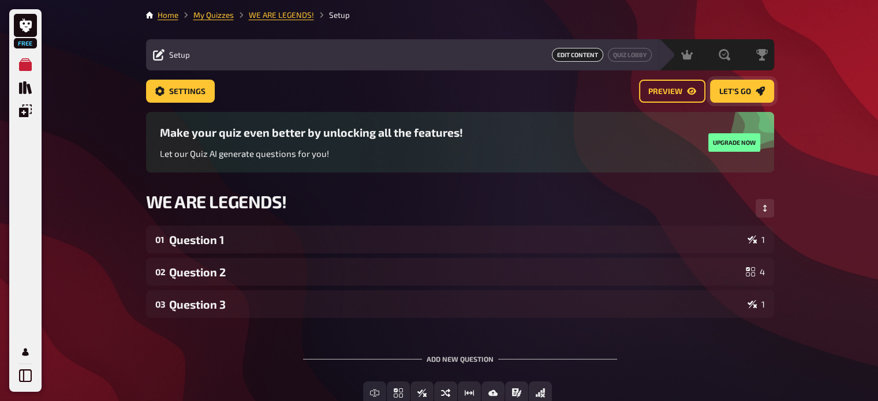
click at [747, 100] on link "Let's go" at bounding box center [742, 91] width 64 height 23
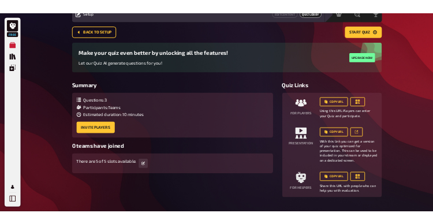
scroll to position [53, 0]
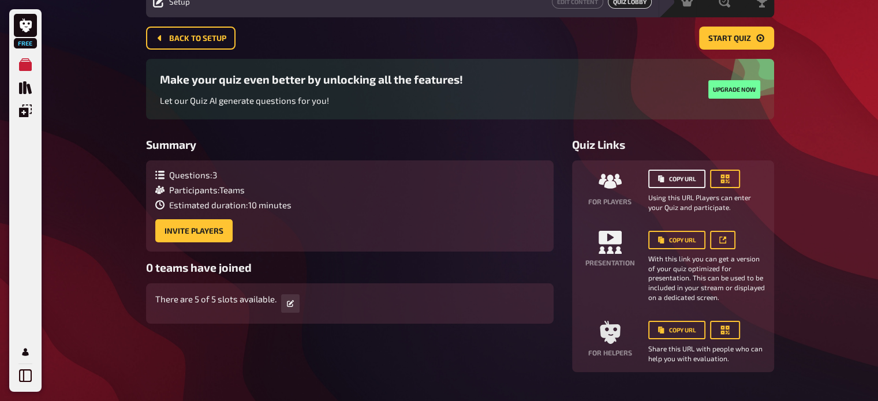
click at [699, 178] on button "Copy URL" at bounding box center [676, 179] width 57 height 18
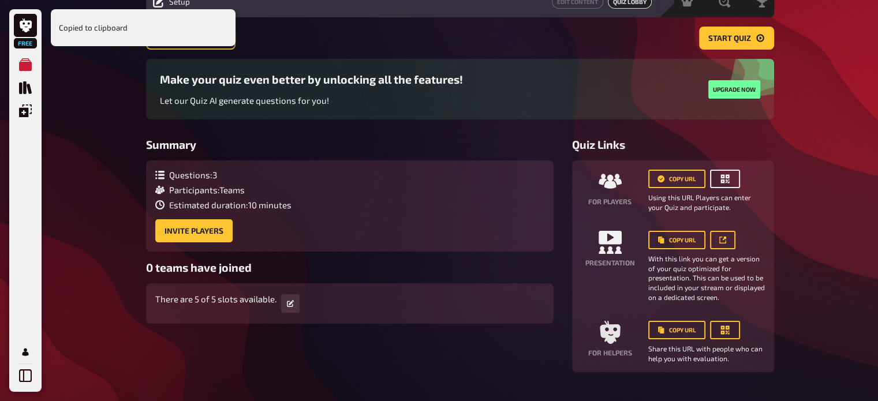
click at [729, 185] on button "button" at bounding box center [725, 179] width 30 height 18
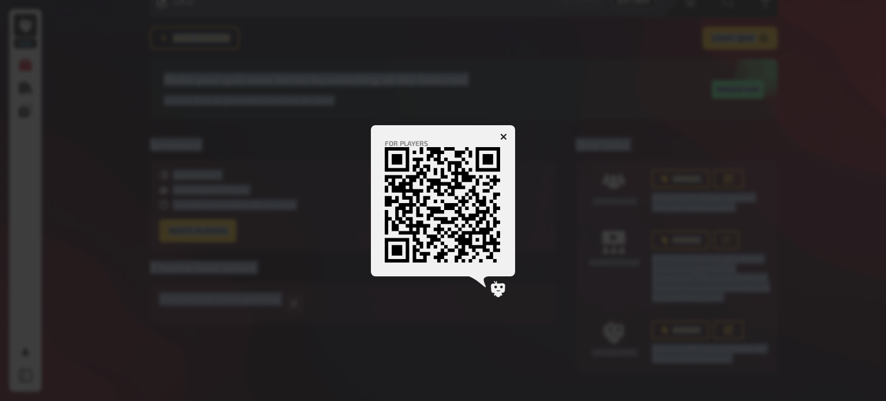
drag, startPoint x: 205, startPoint y: 39, endPoint x: 433, endPoint y: 87, distance: 232.4
click at [433, 87] on body "Free My Quizzes Quiz Library Overlays My Account Copied to clipboard Home My Qu…" at bounding box center [443, 187] width 886 height 481
click at [319, 85] on div at bounding box center [443, 200] width 886 height 401
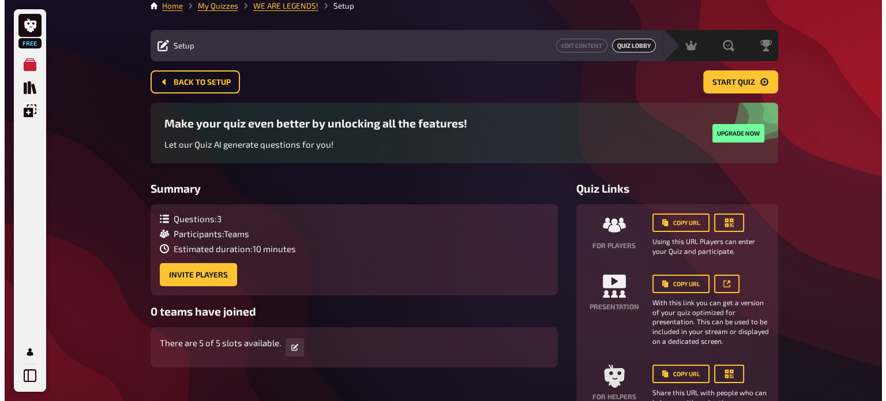
scroll to position [0, 0]
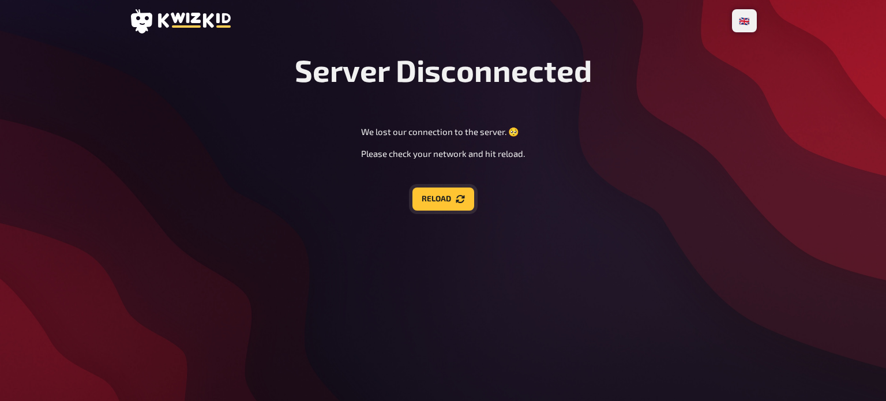
click at [442, 198] on button "Reload" at bounding box center [444, 199] width 62 height 23
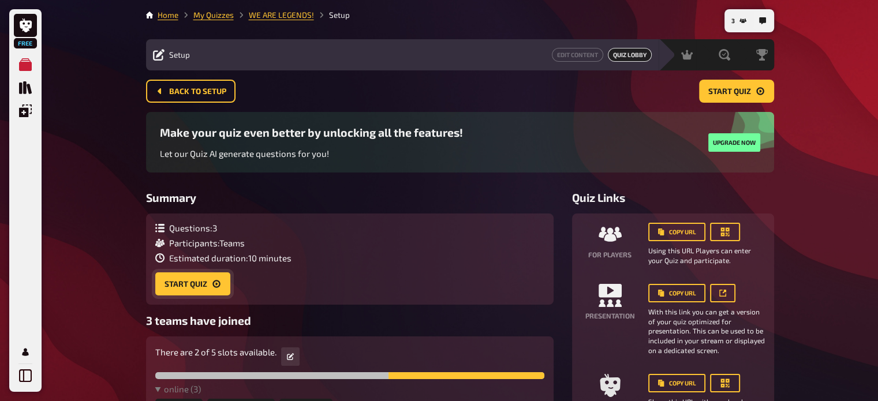
click at [197, 287] on button "Start Quiz" at bounding box center [192, 283] width 75 height 23
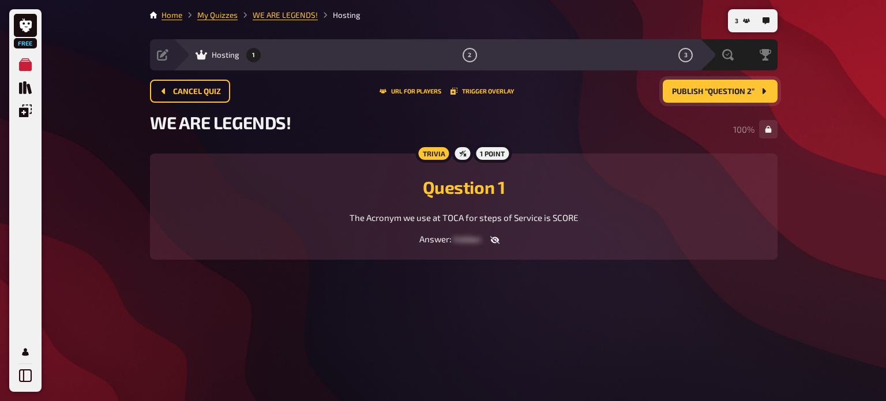
click at [740, 100] on button "Publish “Question 2”" at bounding box center [720, 91] width 115 height 23
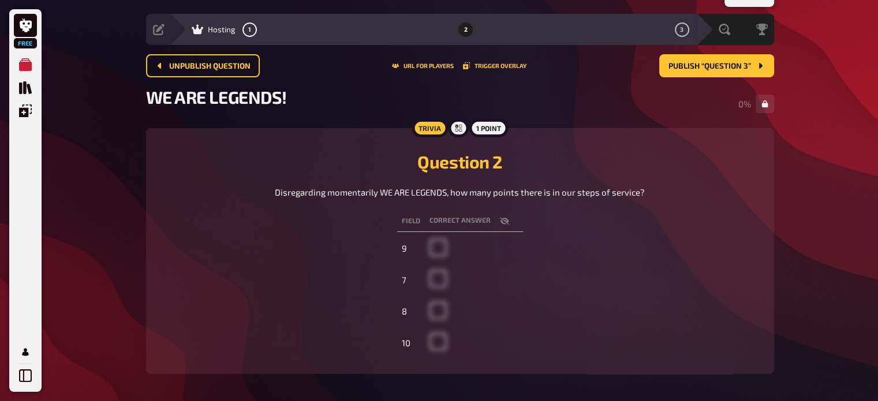
scroll to position [18, 0]
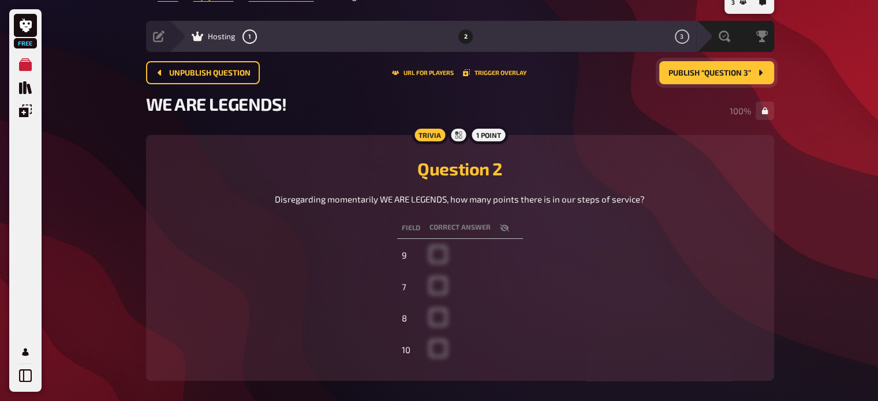
click at [708, 69] on span "Publish “Question 3”" at bounding box center [709, 73] width 83 height 8
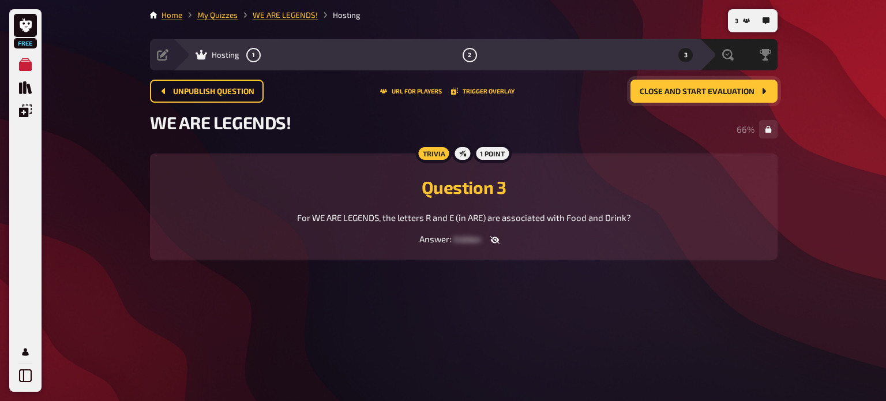
click at [692, 94] on span "Close and start evaluation" at bounding box center [697, 92] width 115 height 8
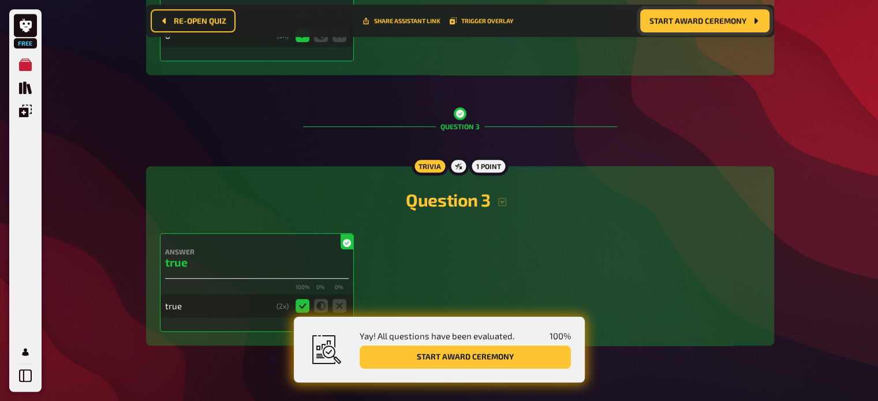
scroll to position [673, 0]
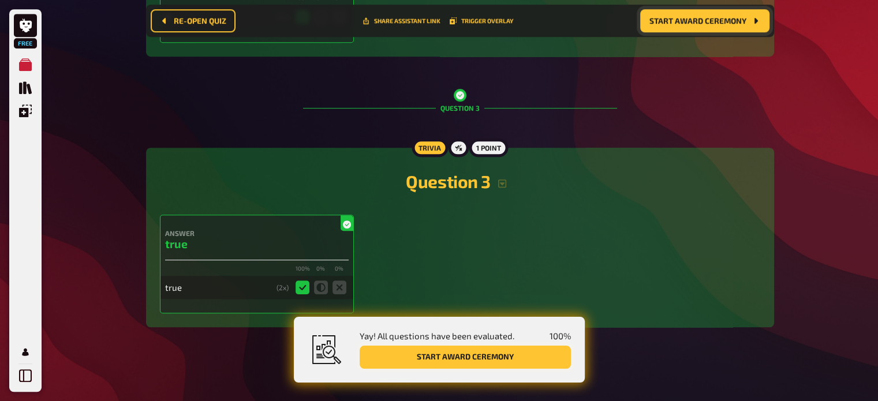
click at [501, 365] on button "Start award ceremony" at bounding box center [464, 357] width 211 height 23
